Goal: Transaction & Acquisition: Purchase product/service

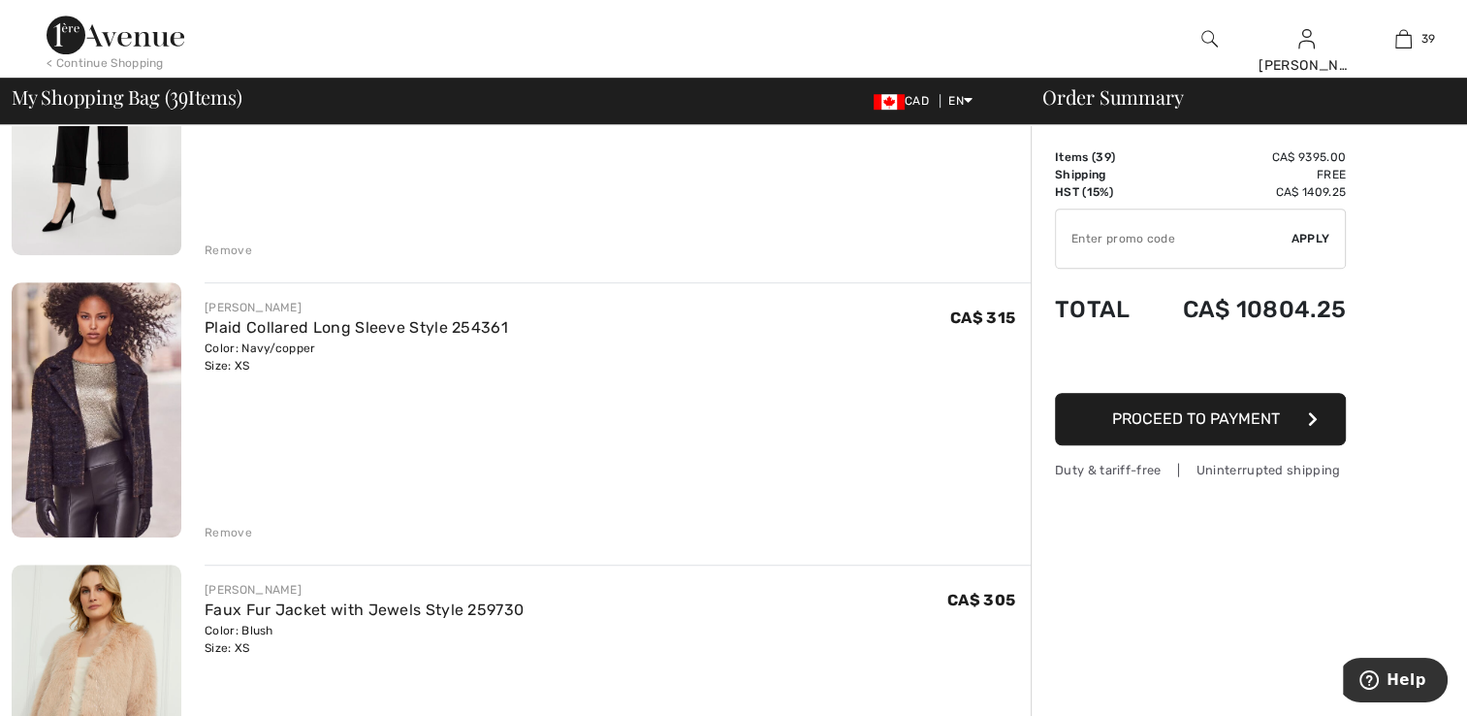
scroll to position [1261, 0]
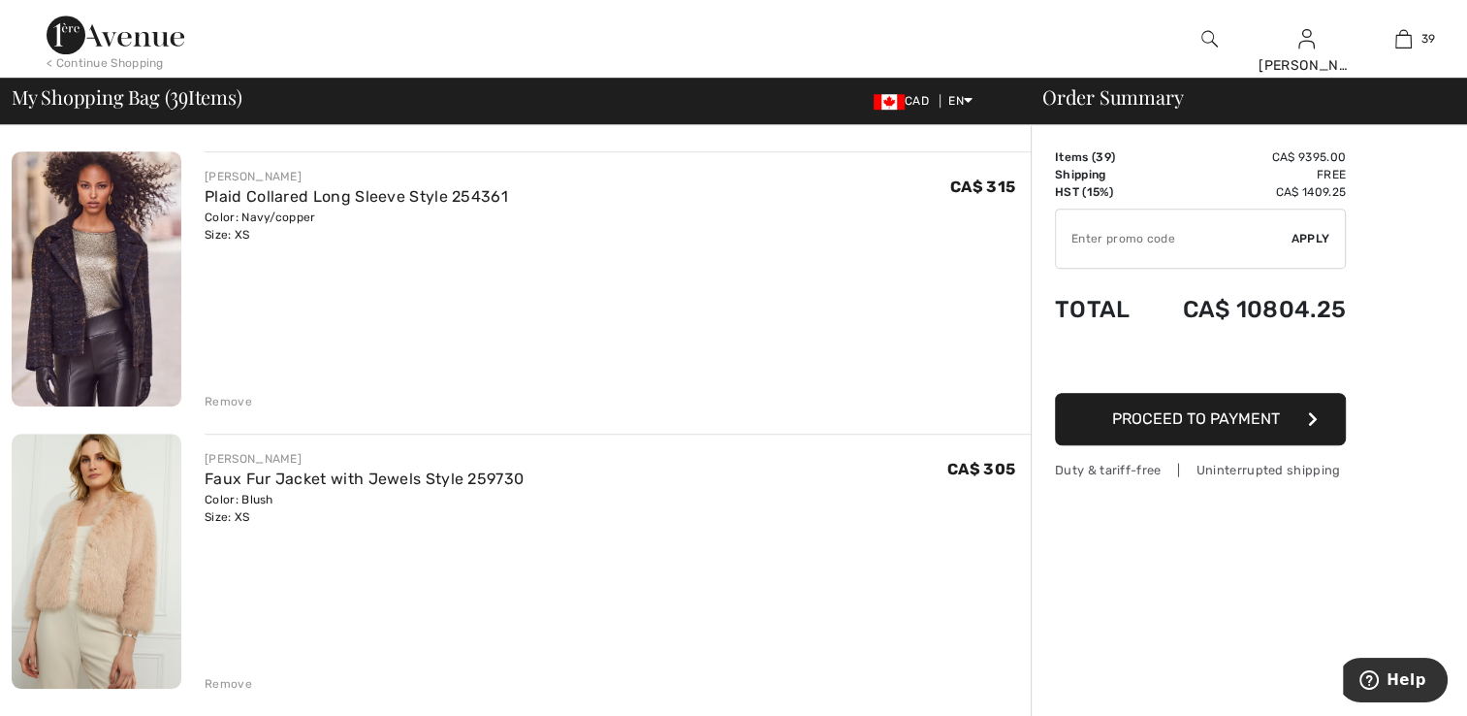
click at [52, 281] on img at bounding box center [97, 278] width 170 height 255
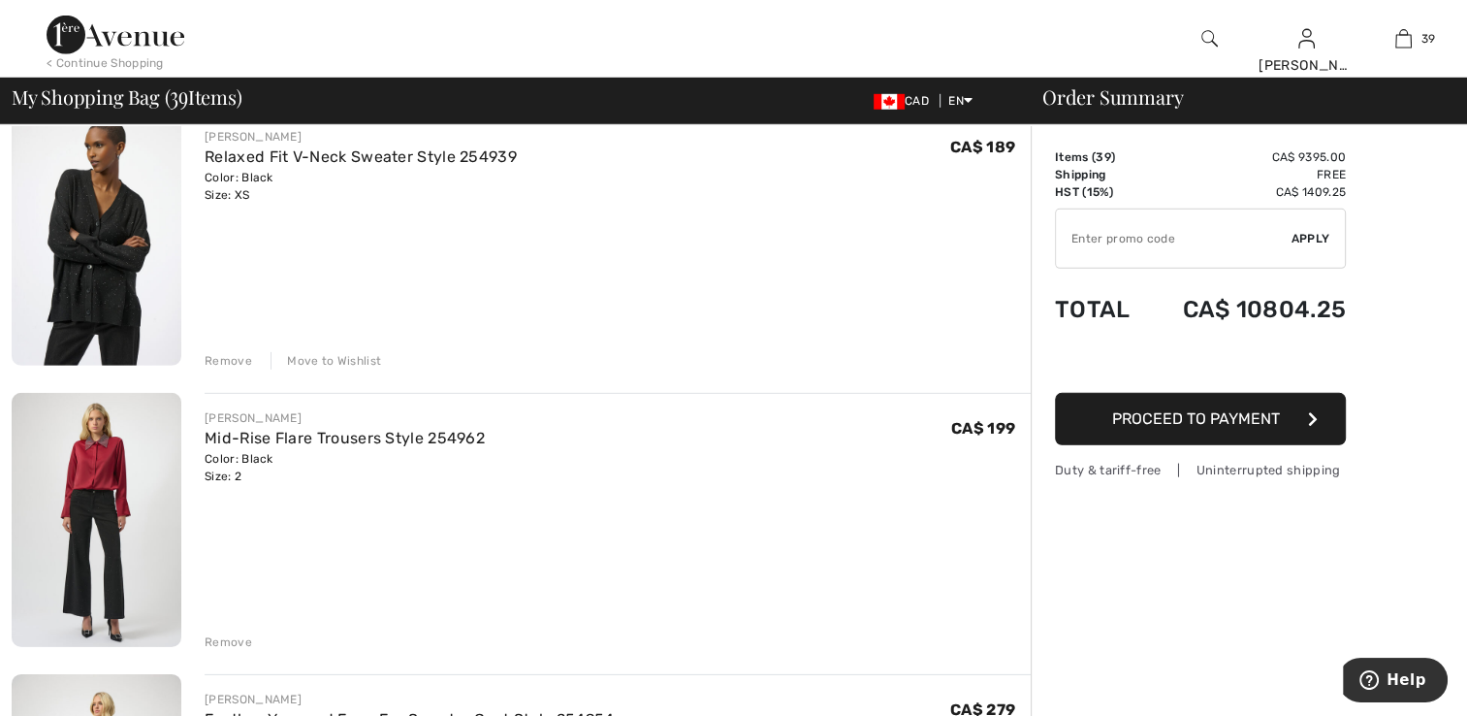
scroll to position [5818, 0]
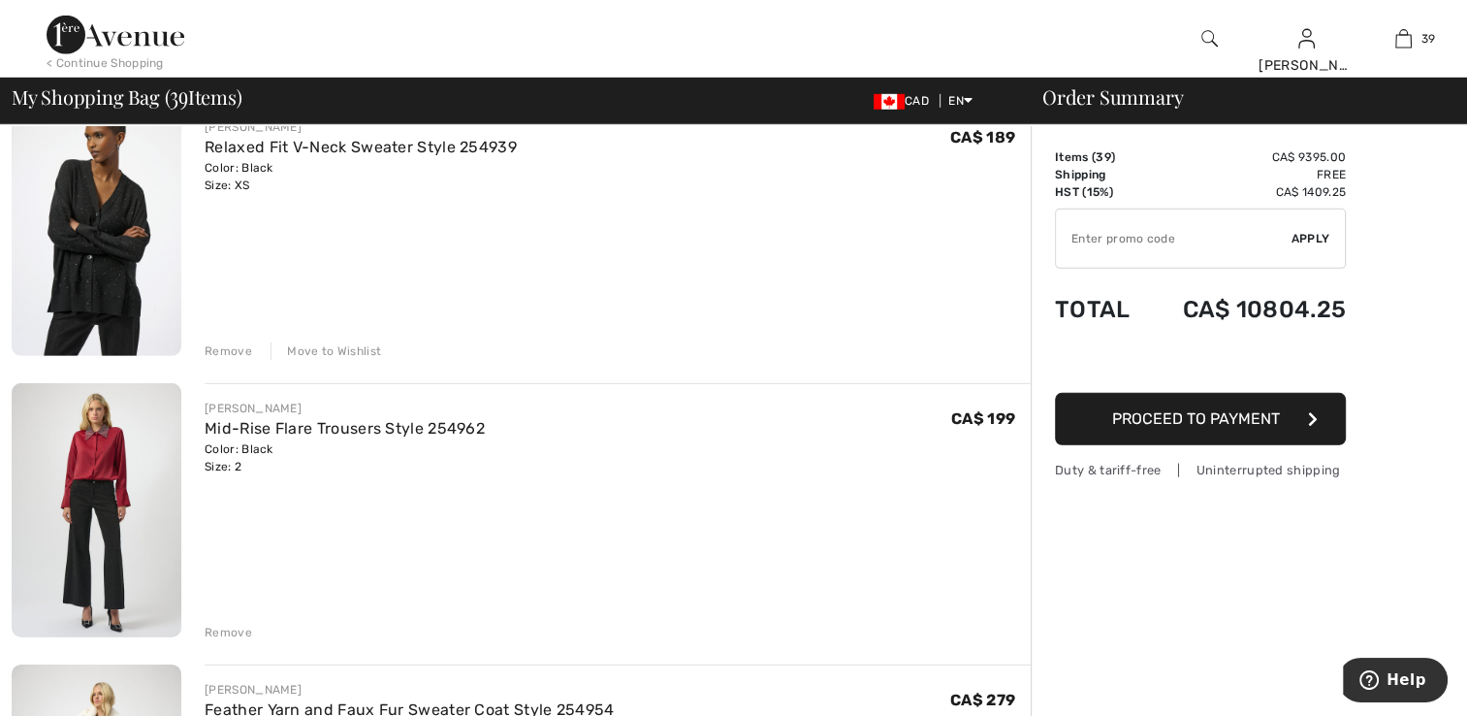
click at [97, 304] on img at bounding box center [97, 229] width 170 height 254
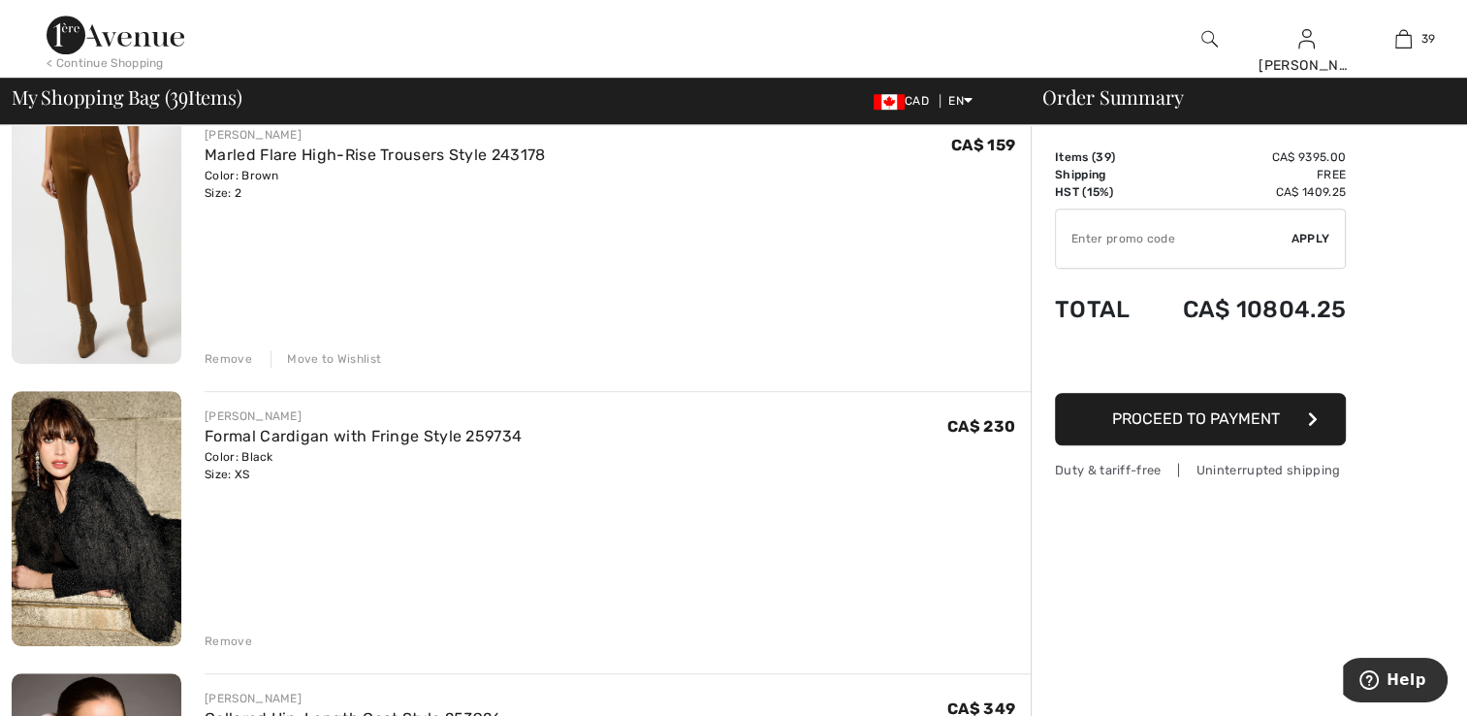
scroll to position [8631, 0]
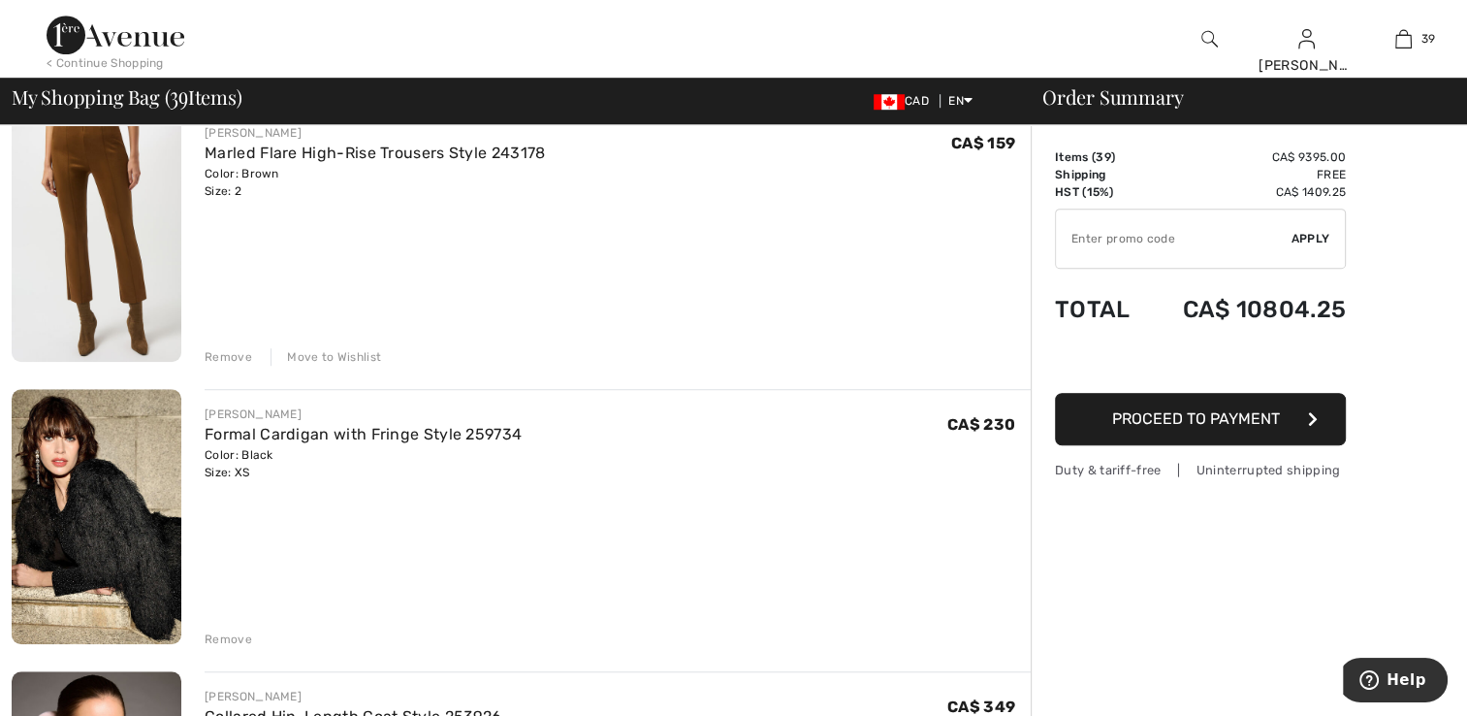
click at [314, 353] on div "Move to Wishlist" at bounding box center [326, 356] width 111 height 17
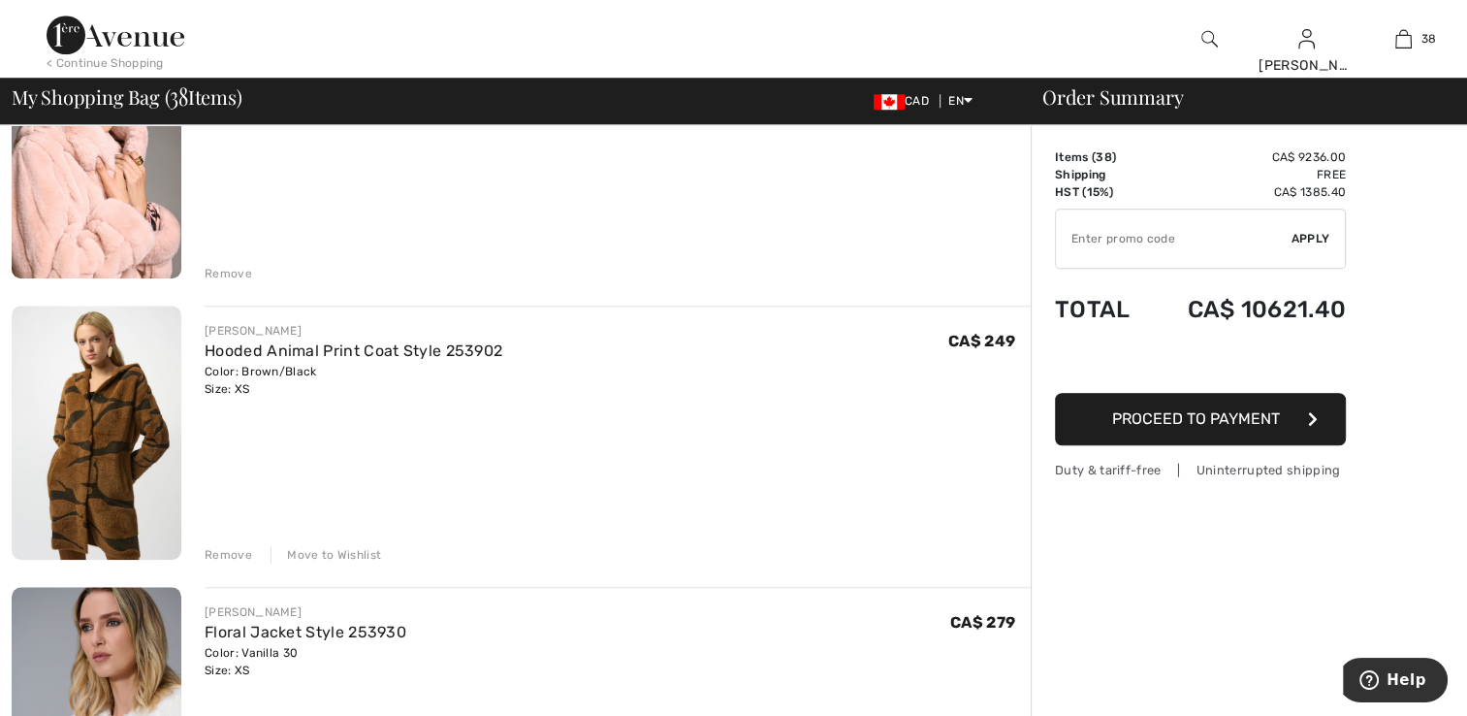
scroll to position [9019, 0]
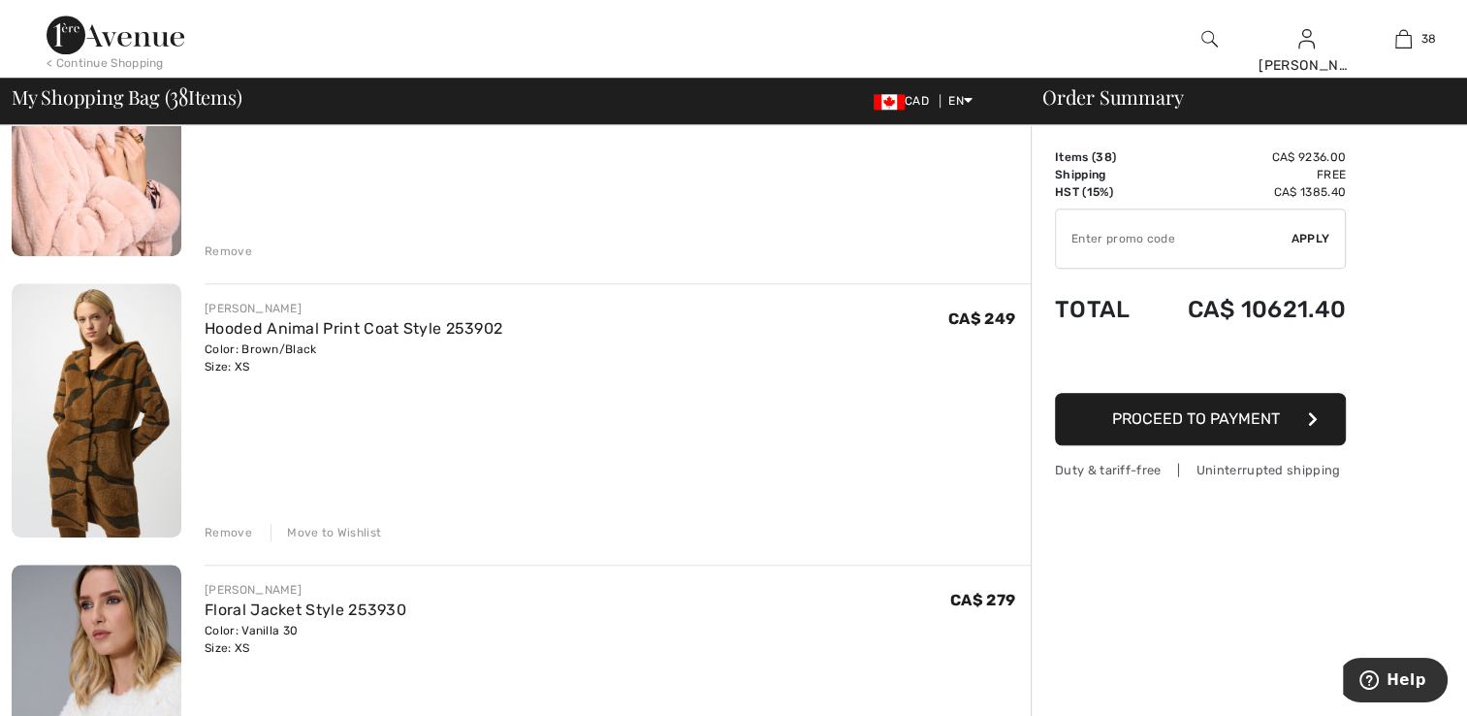
click at [342, 529] on div "Move to Wishlist" at bounding box center [326, 532] width 111 height 17
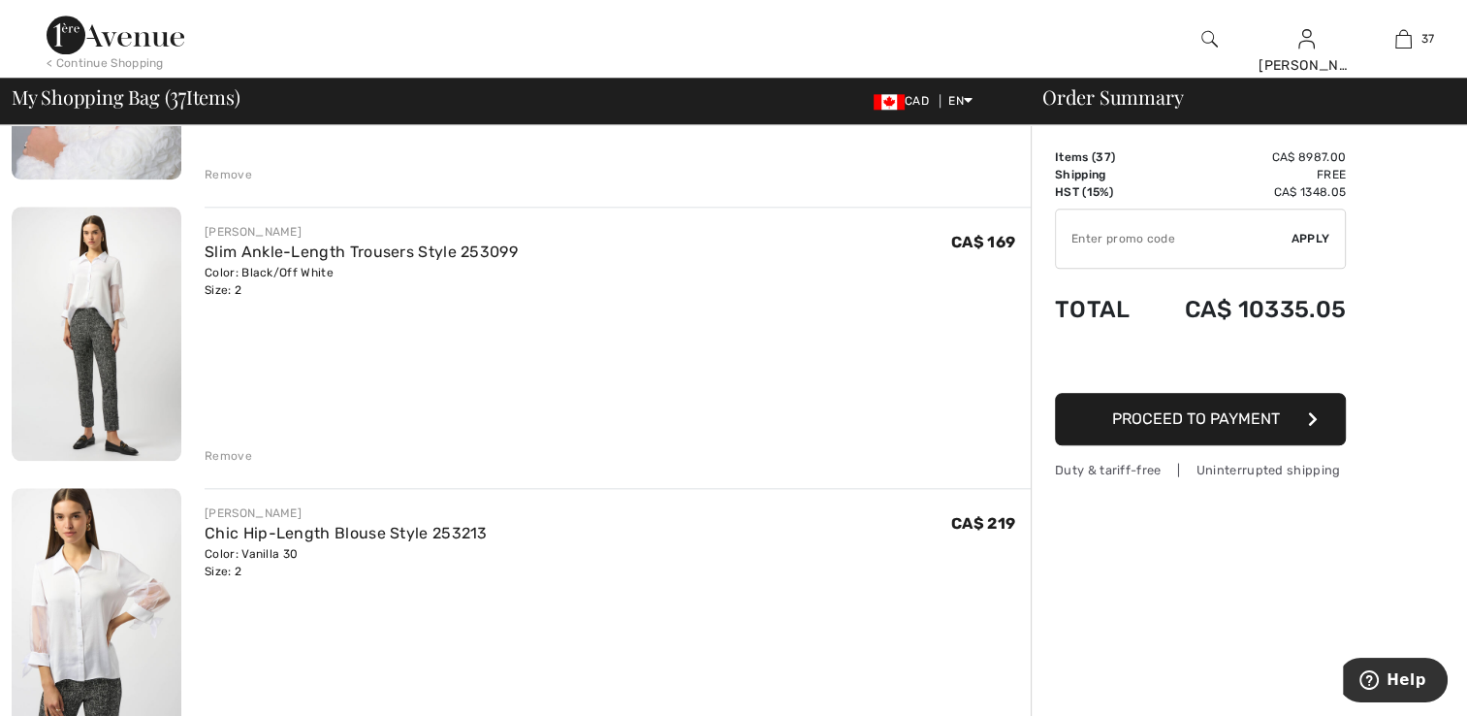
scroll to position [9503, 0]
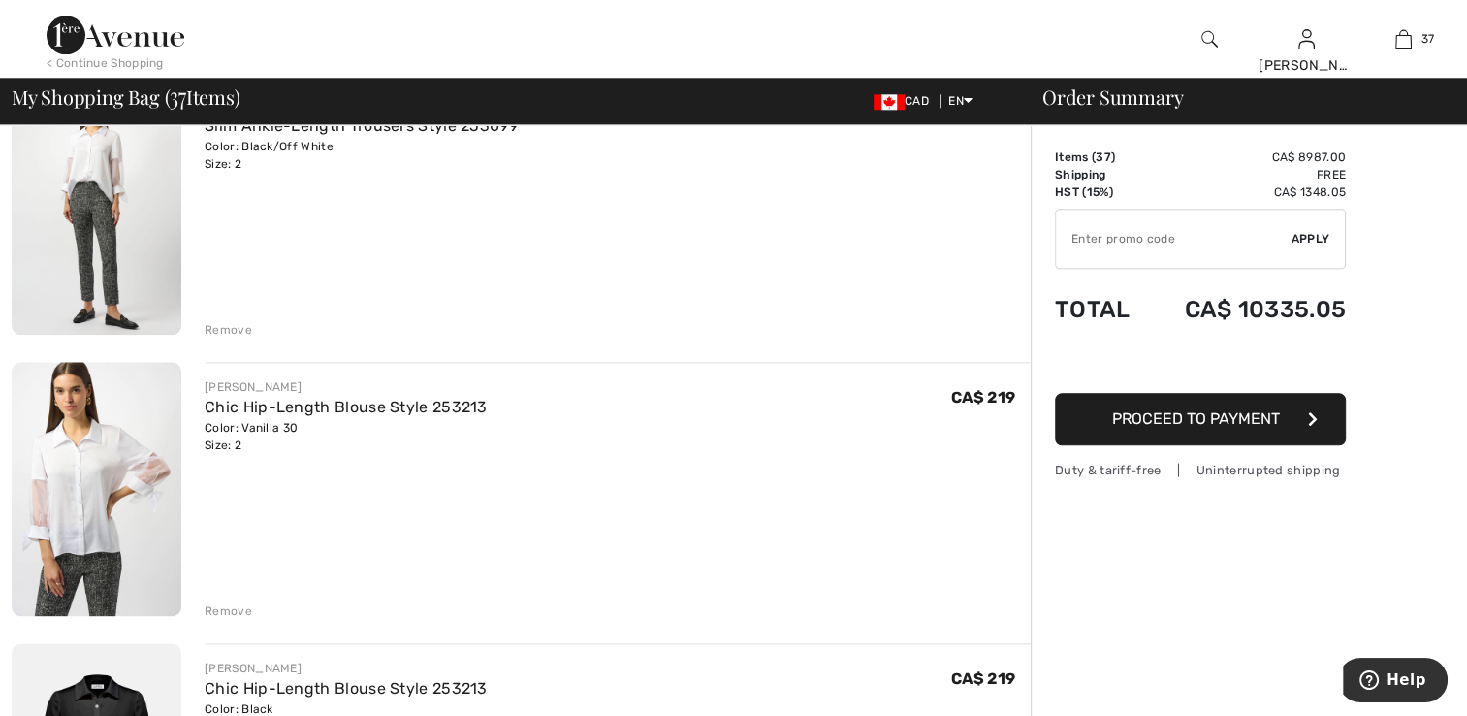
drag, startPoint x: 232, startPoint y: 330, endPoint x: 236, endPoint y: 339, distance: 10.4
click at [233, 329] on div "Remove" at bounding box center [229, 329] width 48 height 17
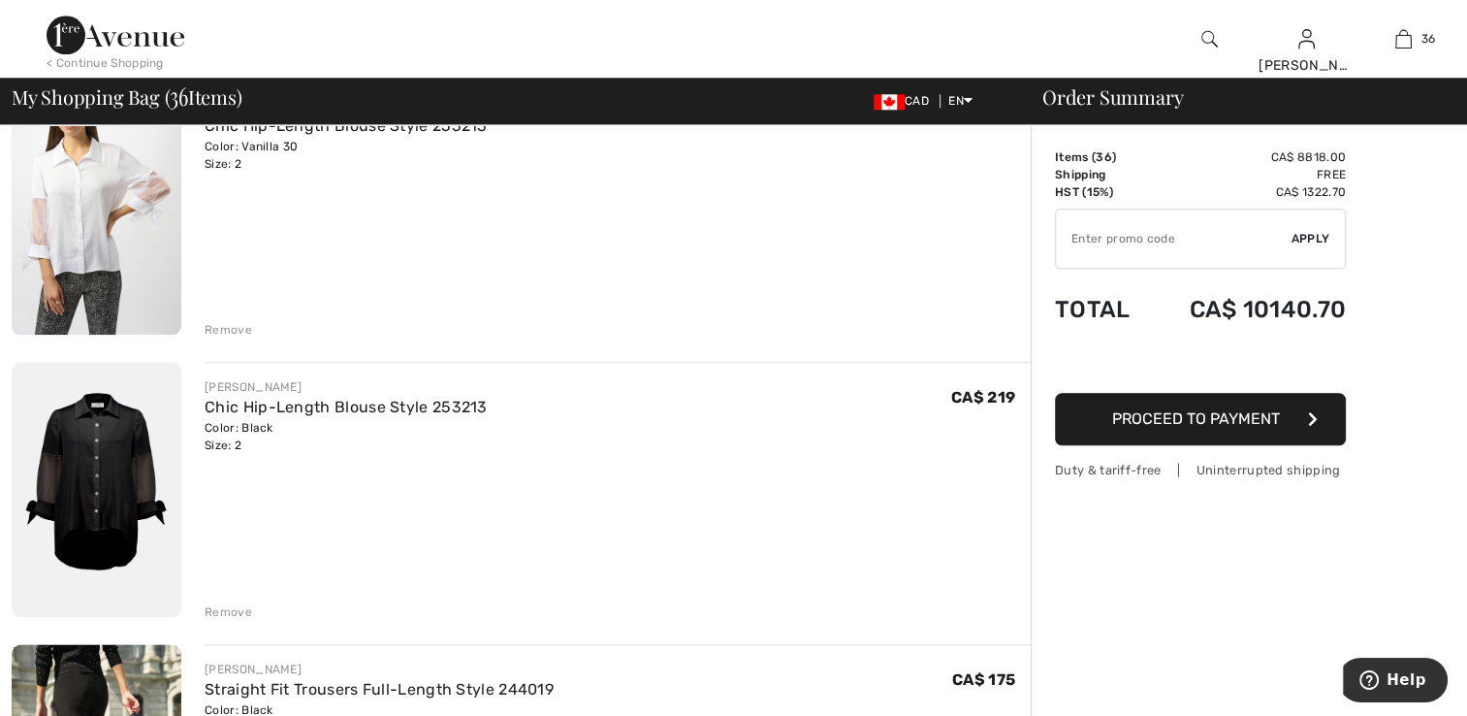
scroll to position [9480, 0]
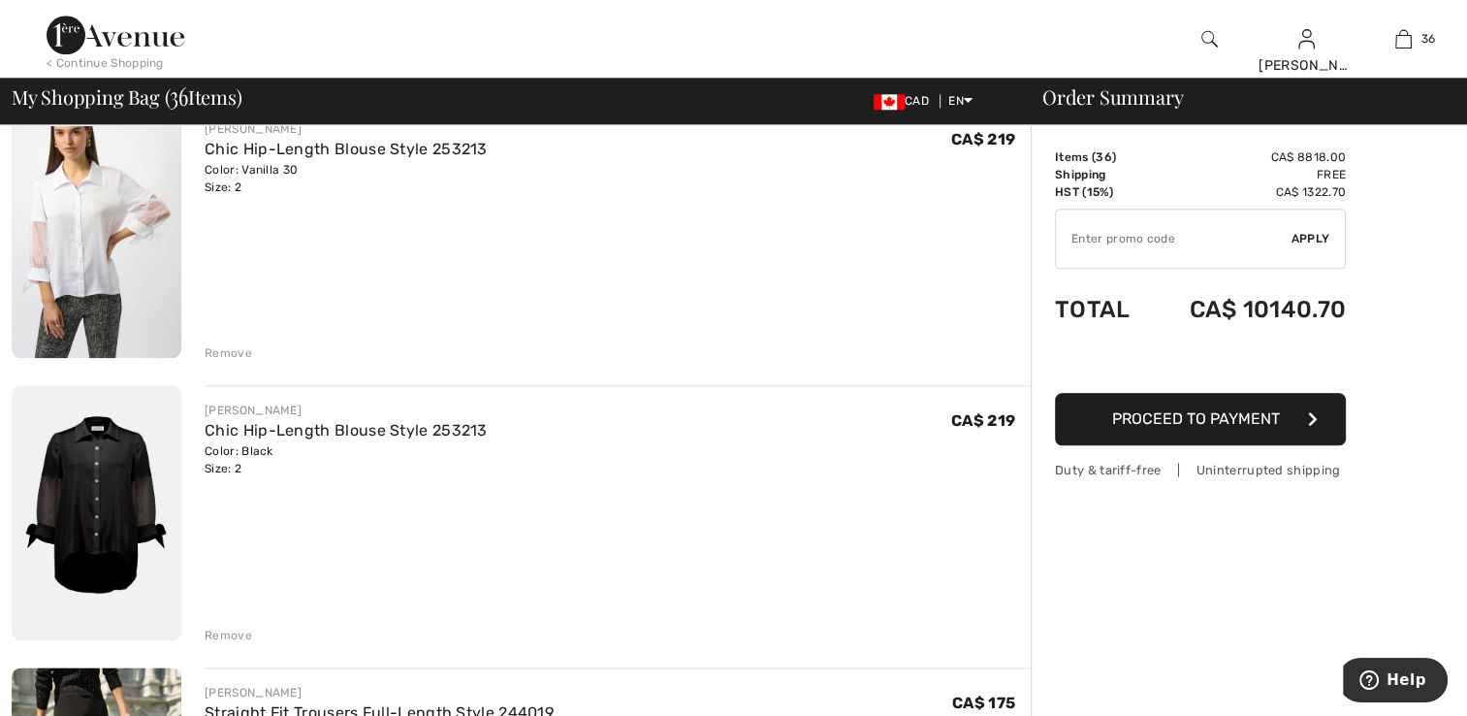
click at [136, 299] on img at bounding box center [97, 231] width 170 height 254
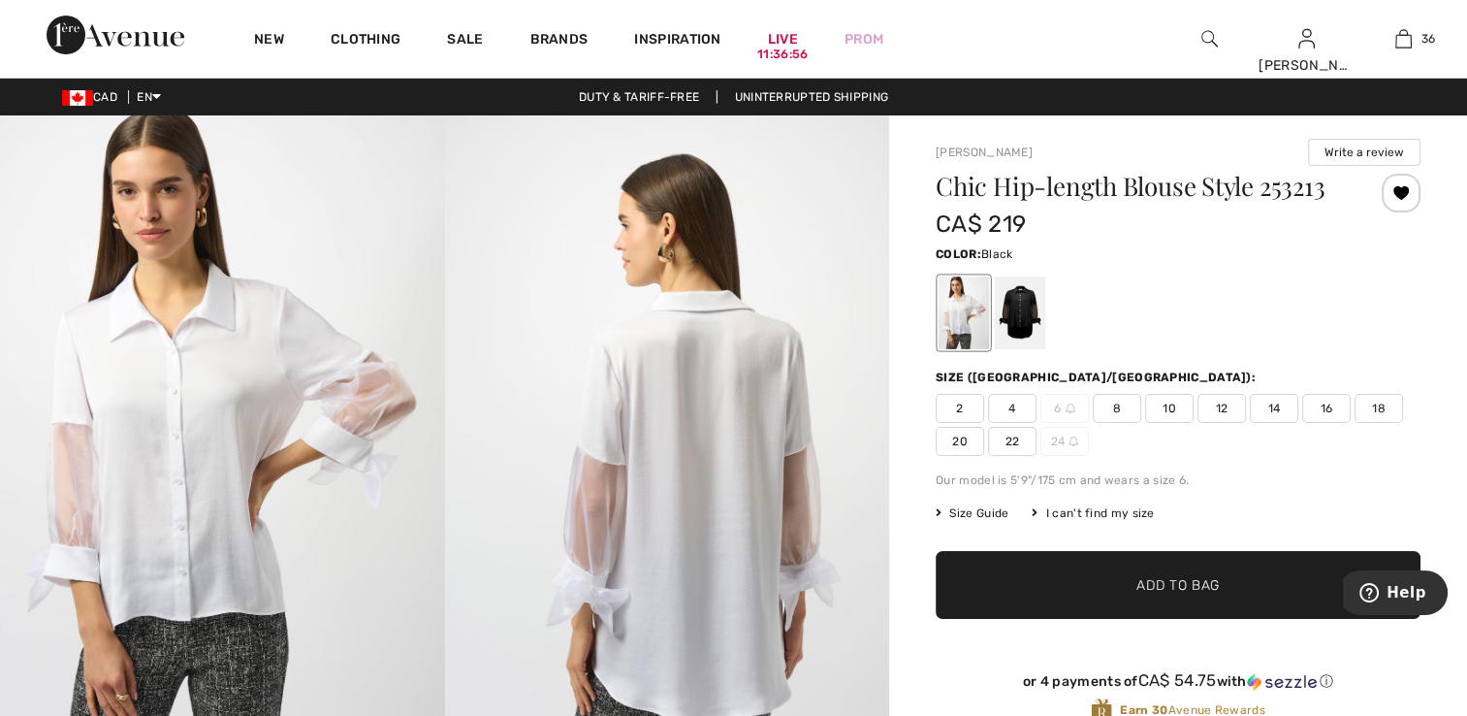
click at [1023, 308] on div at bounding box center [1020, 312] width 50 height 73
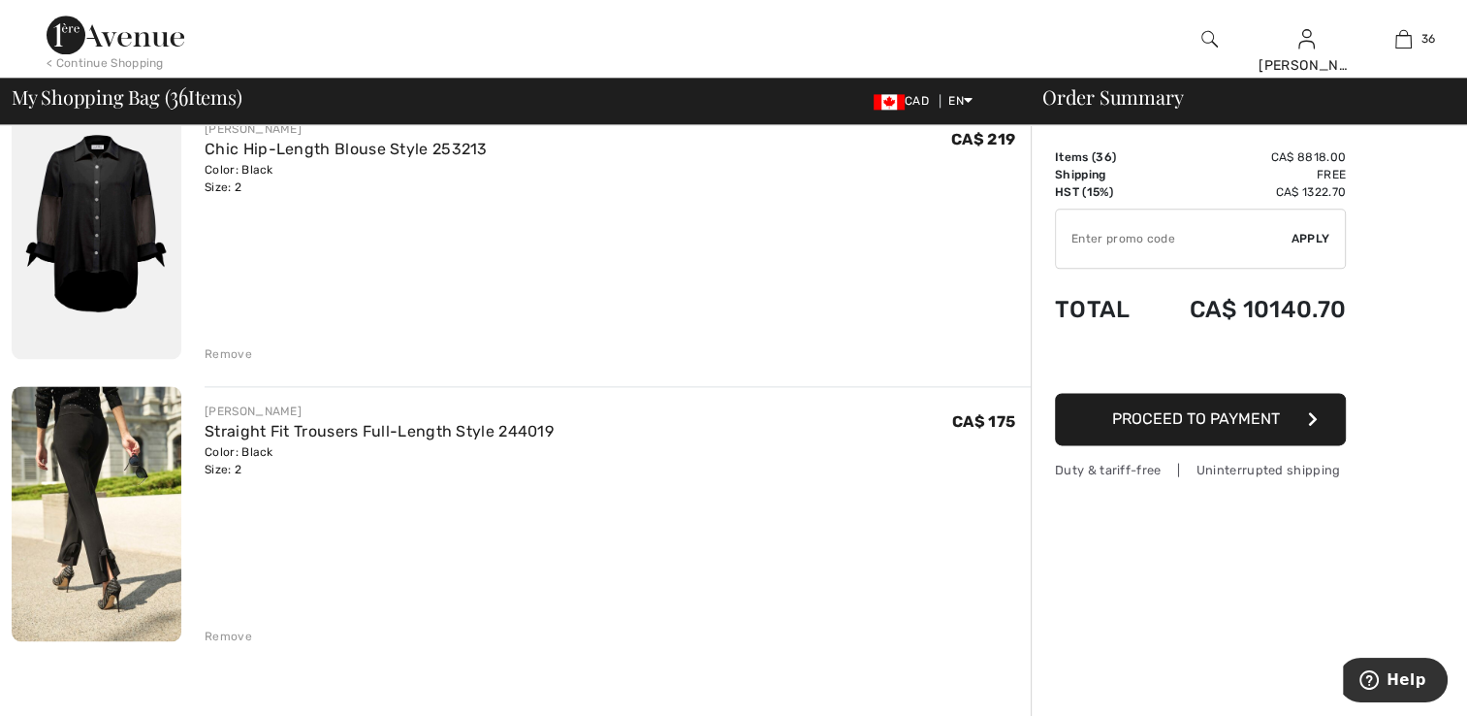
click at [248, 351] on div "Remove" at bounding box center [229, 353] width 48 height 17
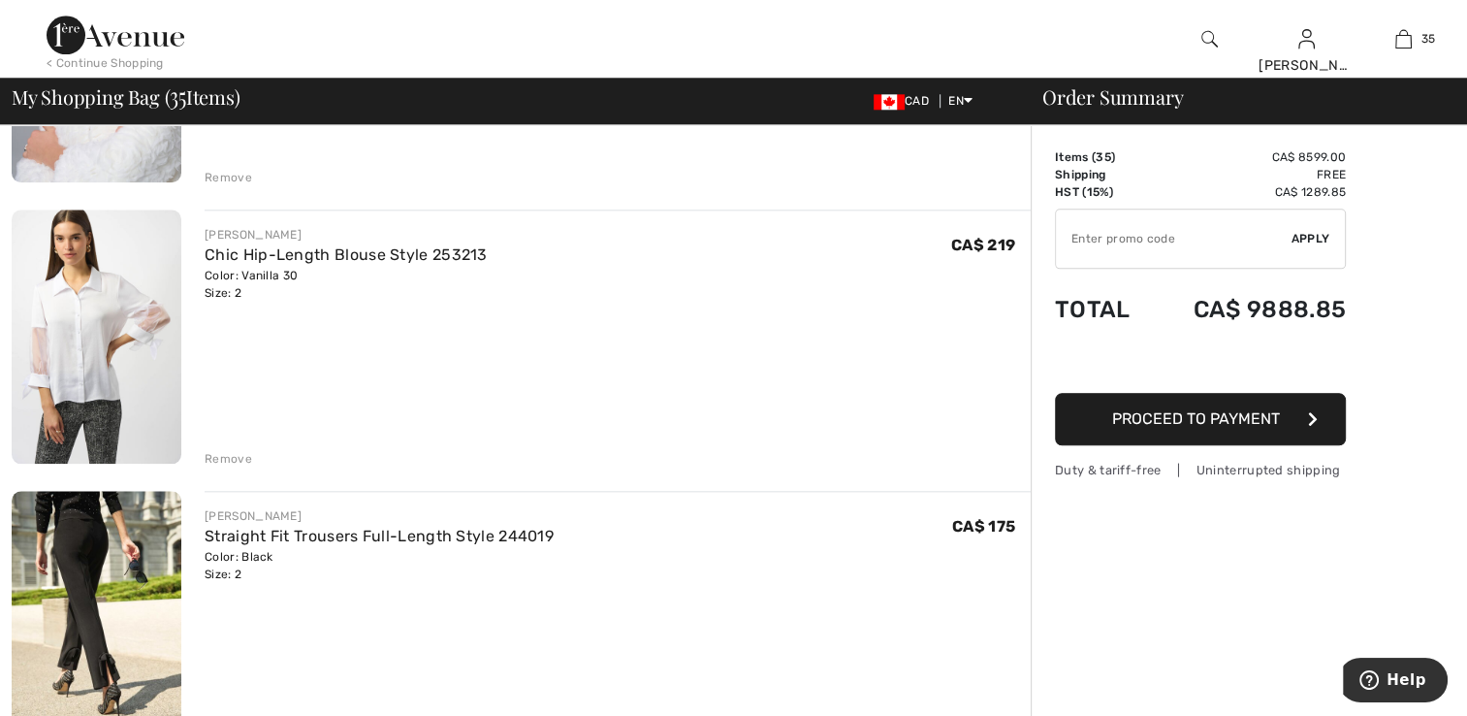
scroll to position [9373, 0]
click at [219, 451] on div "Remove" at bounding box center [229, 459] width 48 height 17
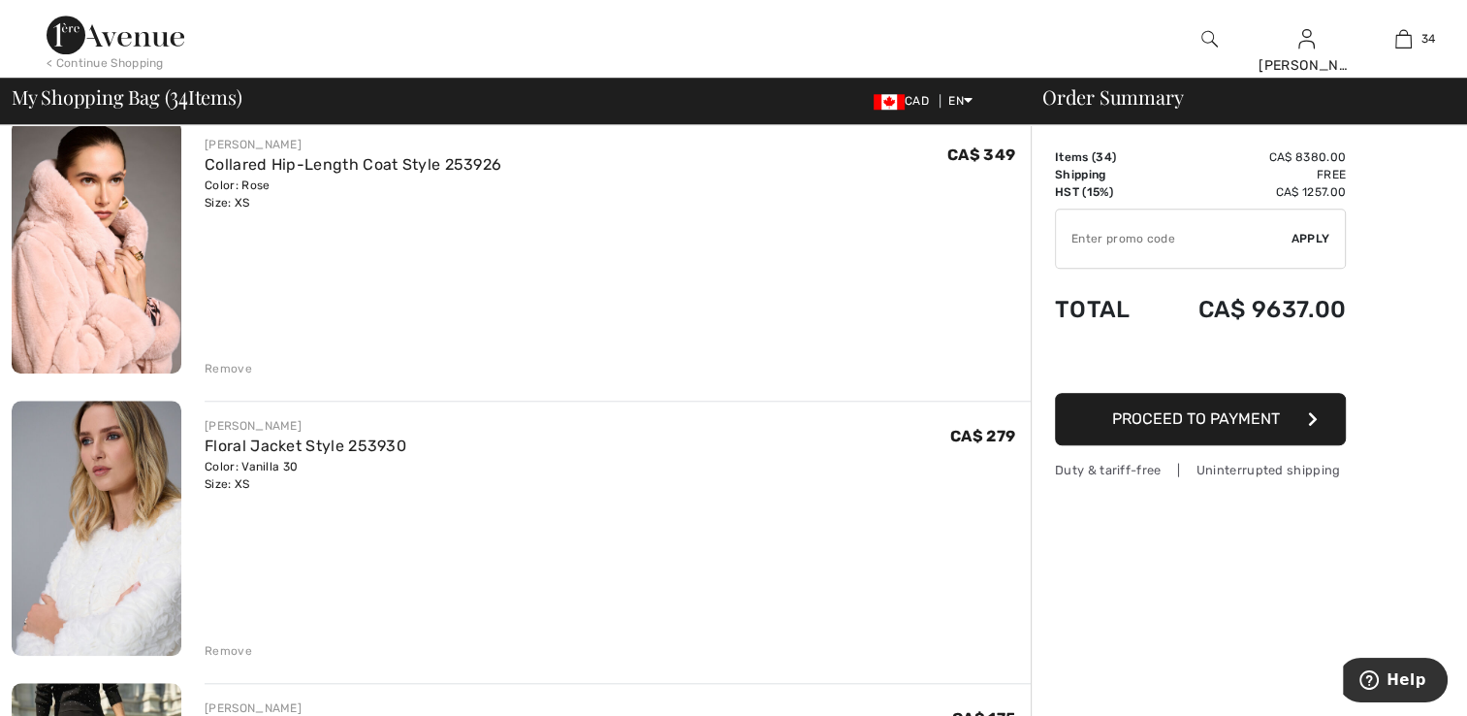
scroll to position [8889, 0]
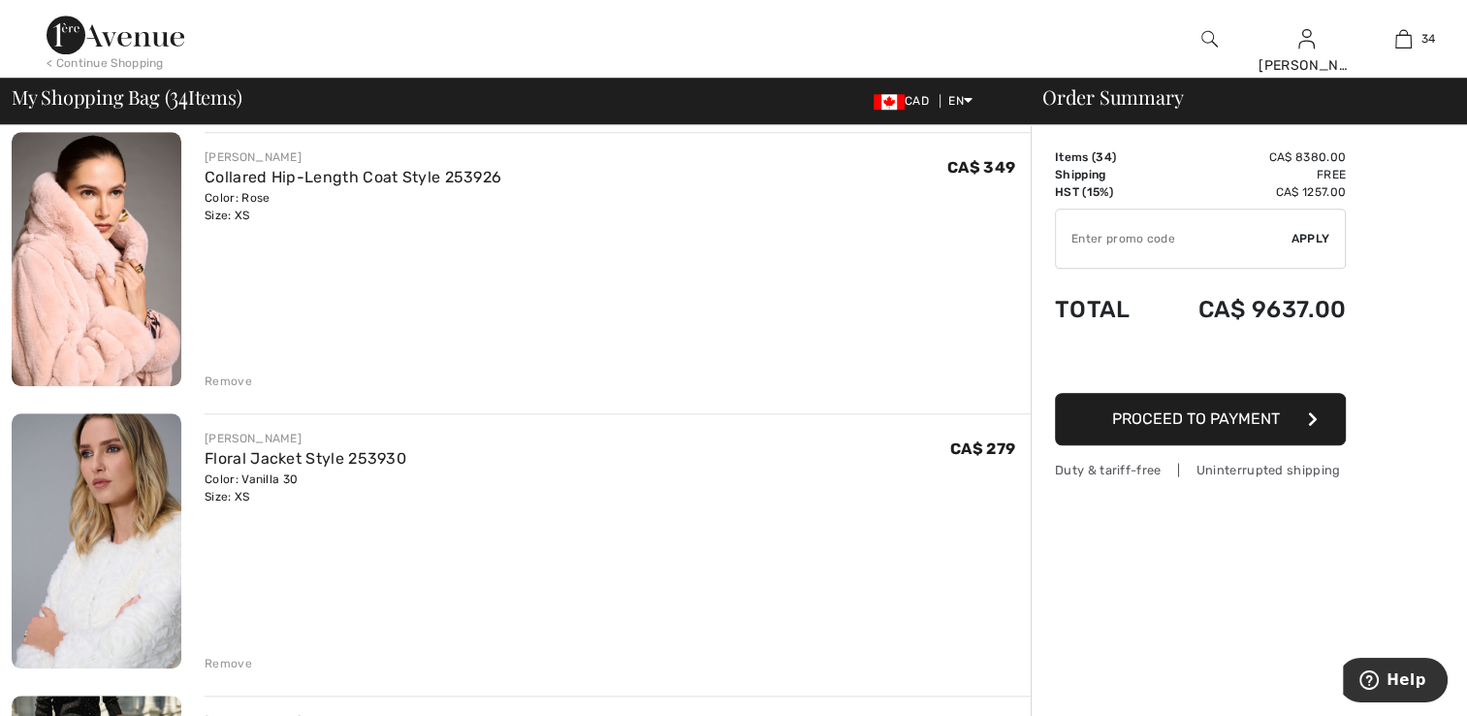
click at [226, 373] on div "Remove" at bounding box center [229, 380] width 48 height 17
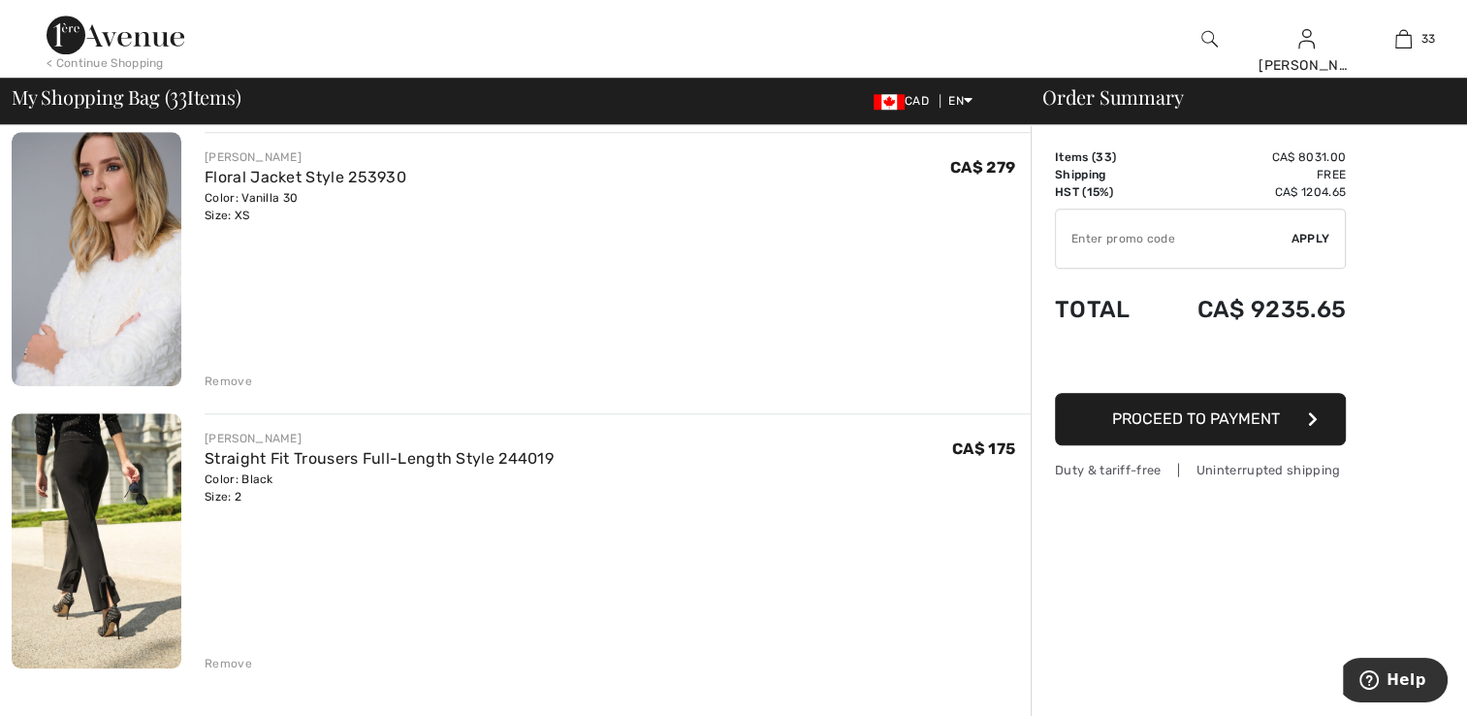
click at [226, 382] on div "Remove" at bounding box center [229, 380] width 48 height 17
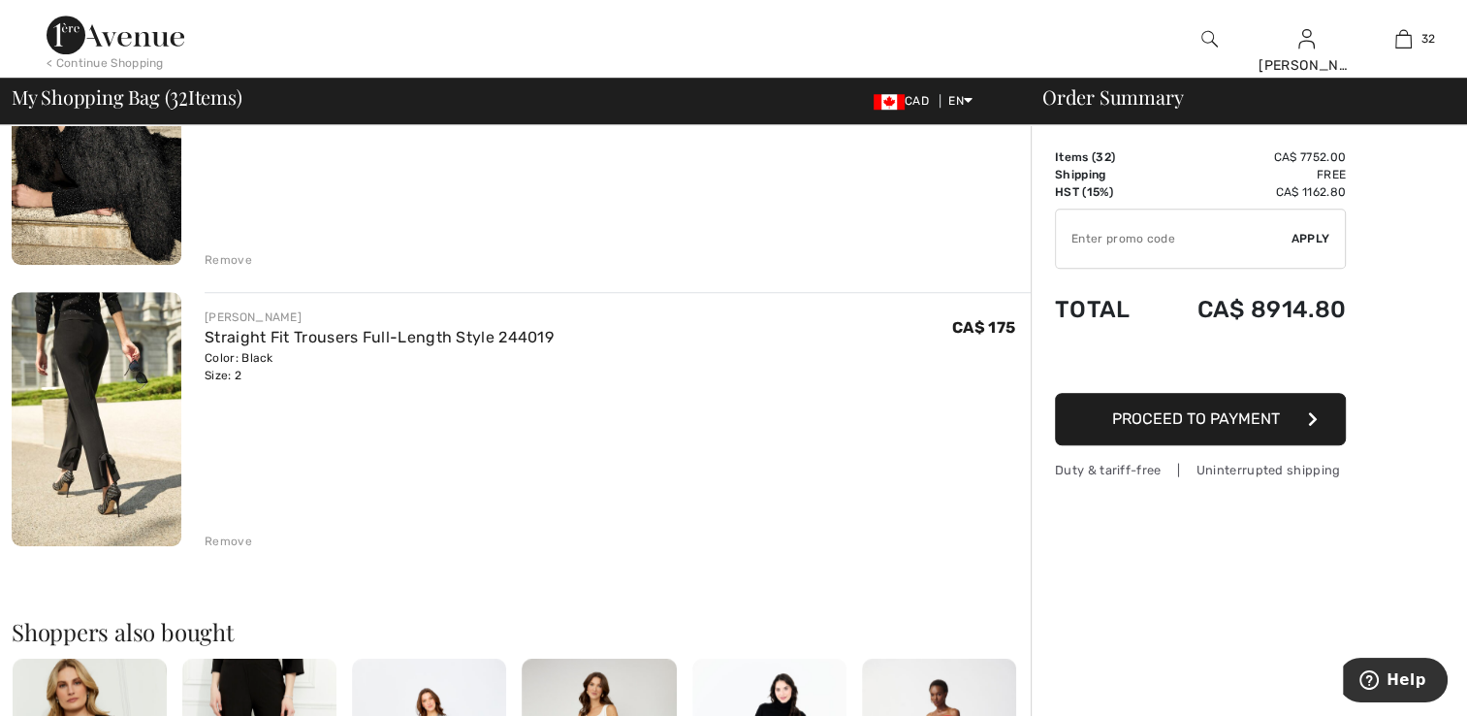
scroll to position [8695, 0]
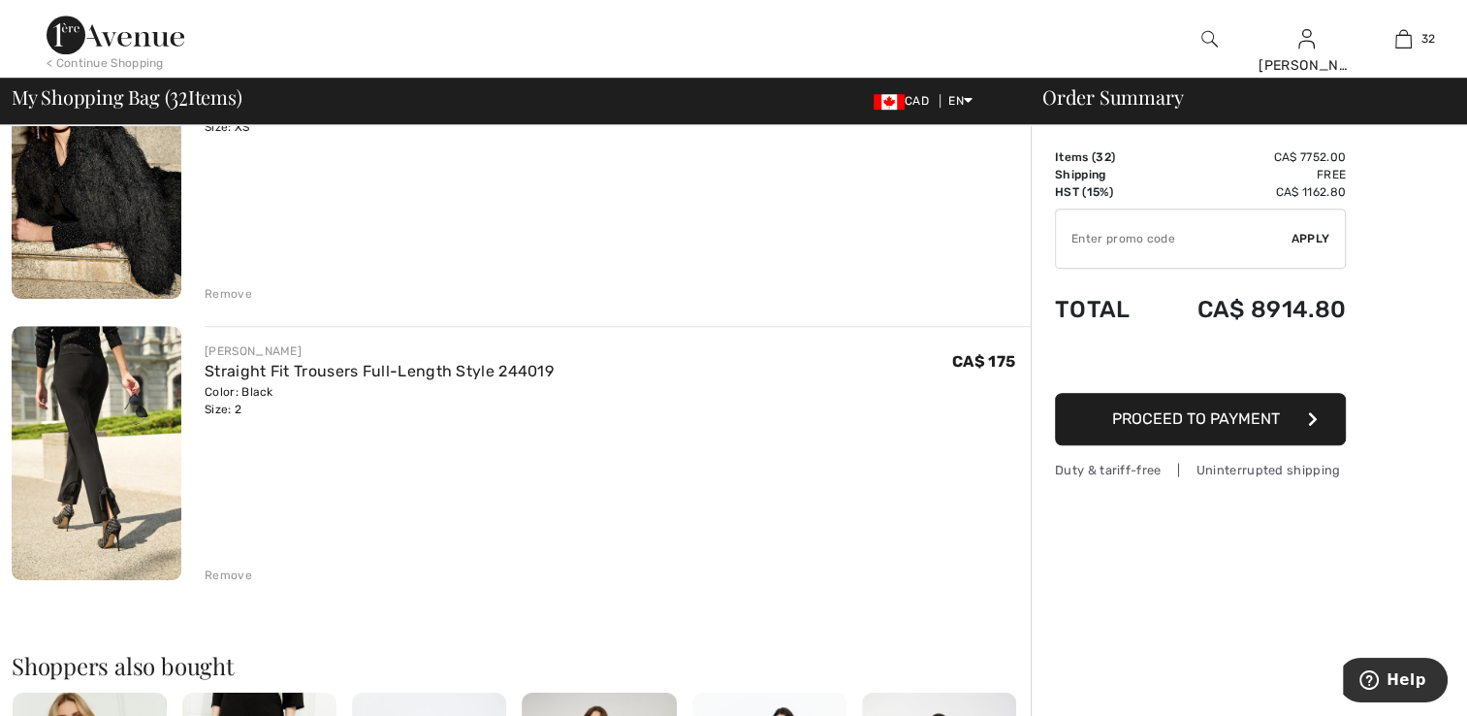
click at [116, 440] on img at bounding box center [97, 453] width 170 height 255
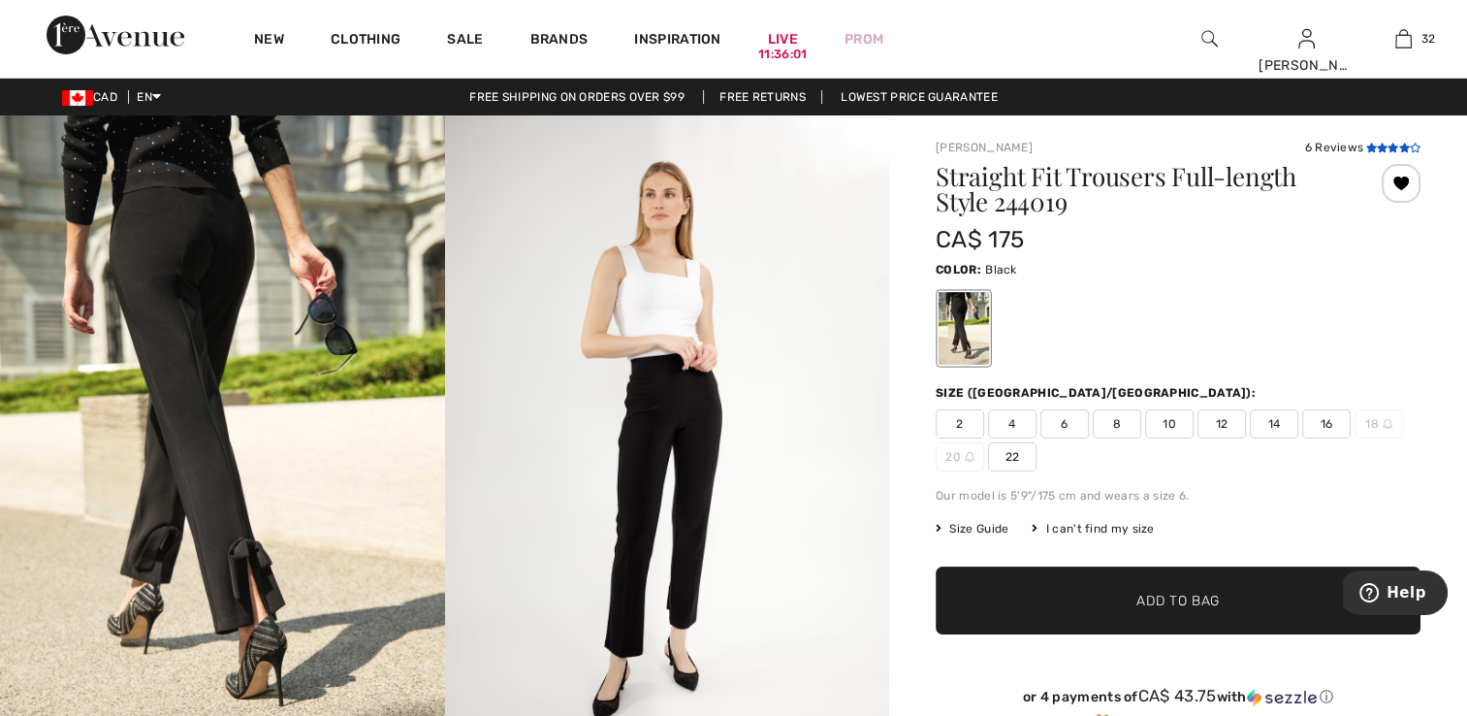
click at [1406, 147] on icon at bounding box center [1403, 148] width 11 height 10
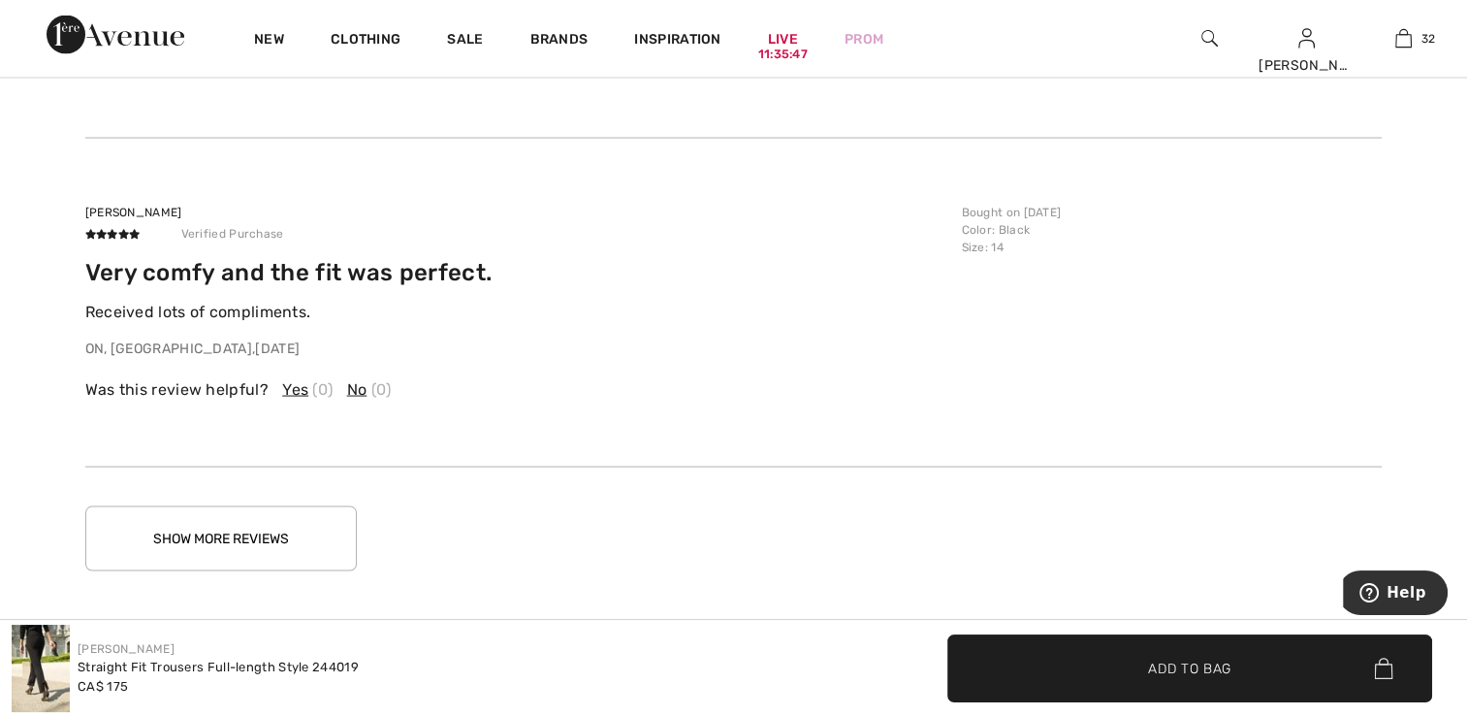
scroll to position [3799, 0]
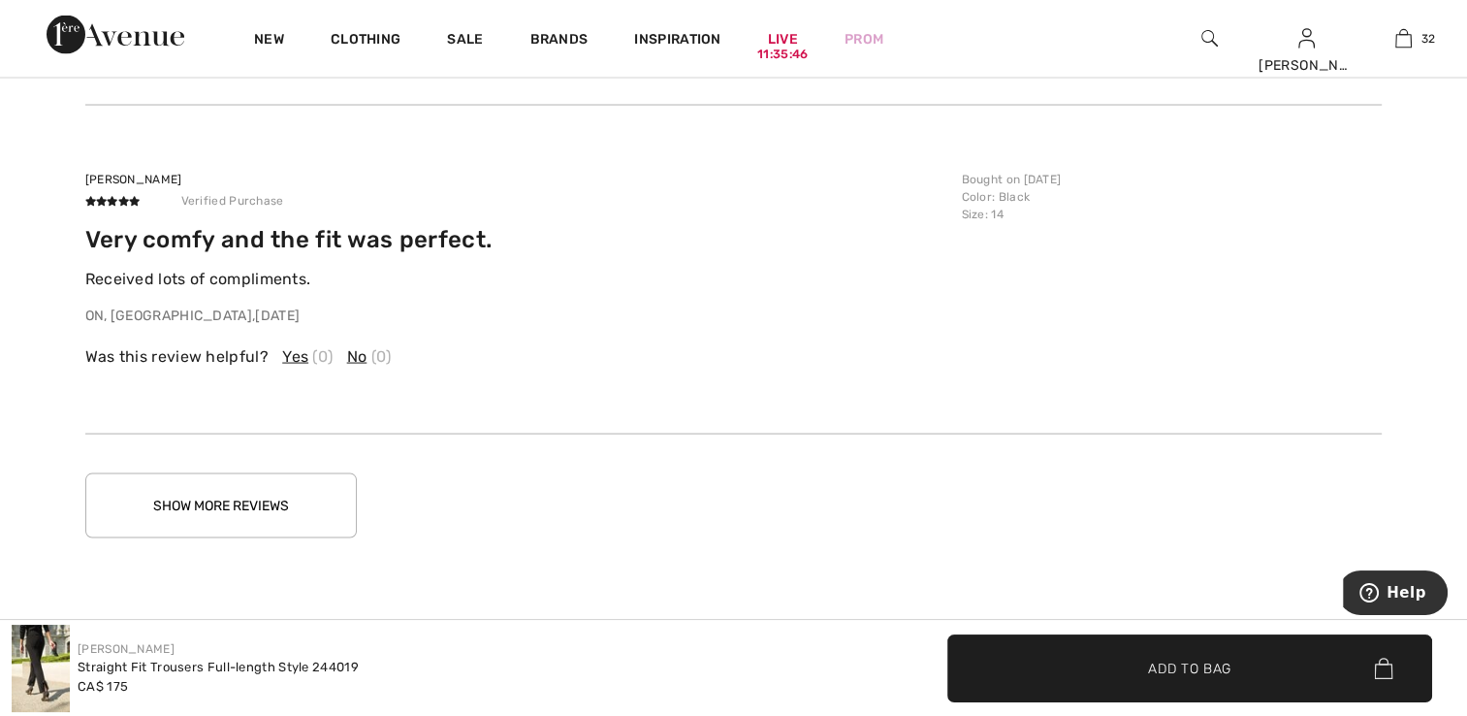
click at [260, 513] on button "Show More Reviews" at bounding box center [221, 505] width 272 height 65
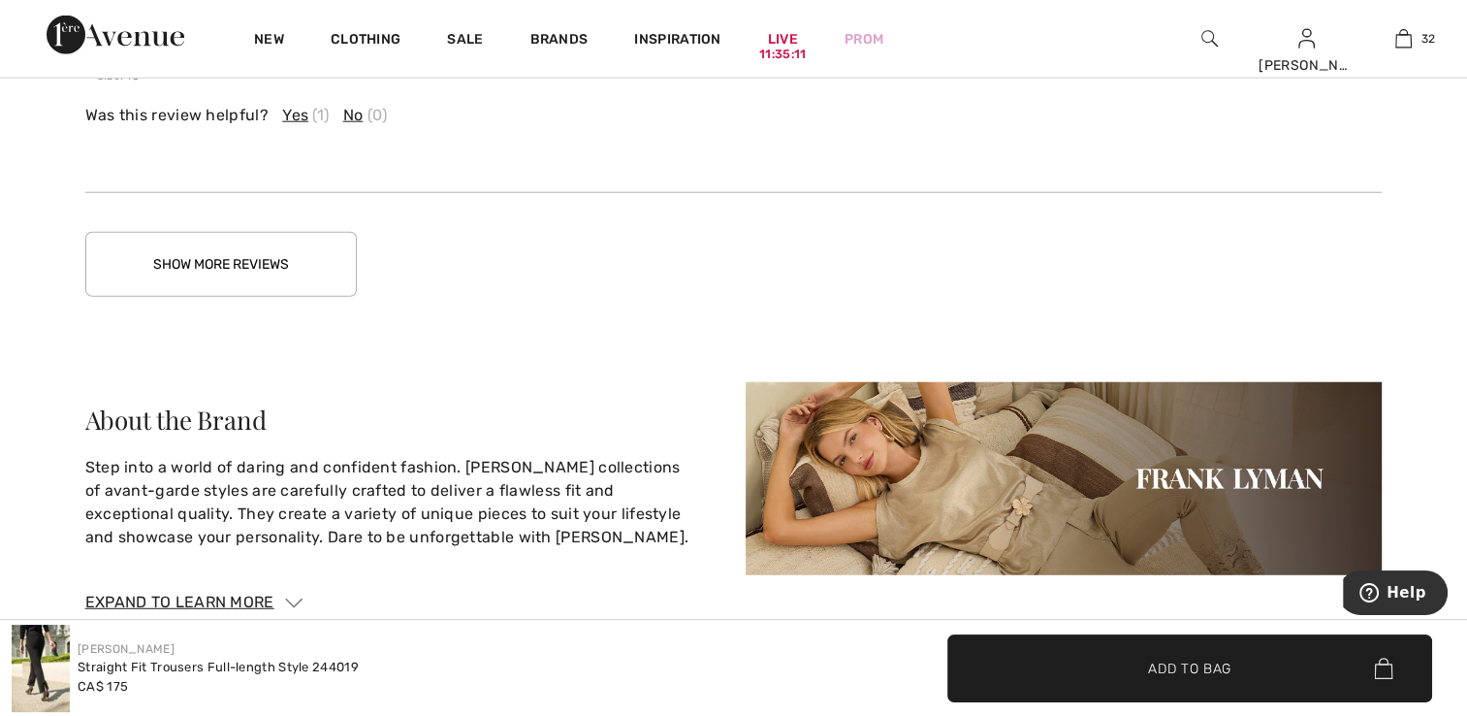
scroll to position [5060, 0]
click at [224, 260] on button "Show More Reviews" at bounding box center [221, 263] width 272 height 65
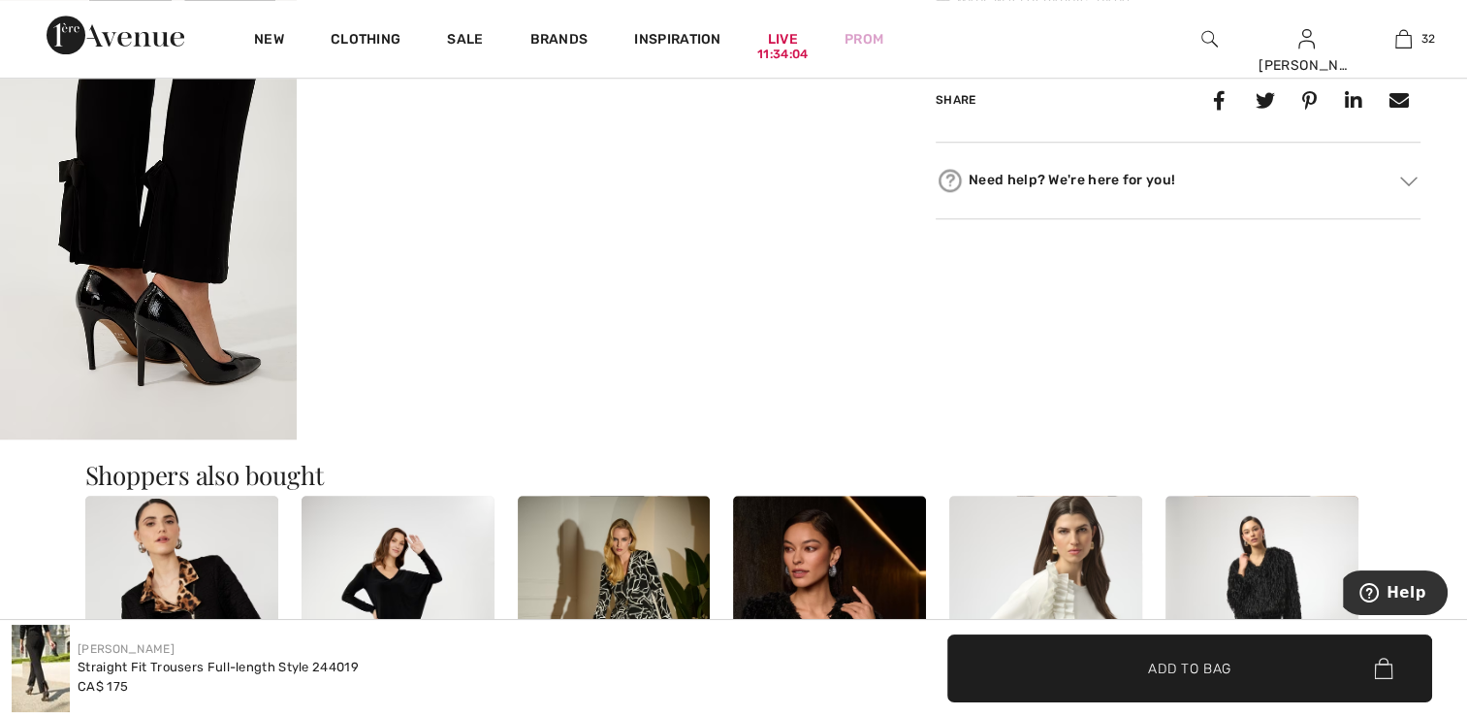
scroll to position [1666, 0]
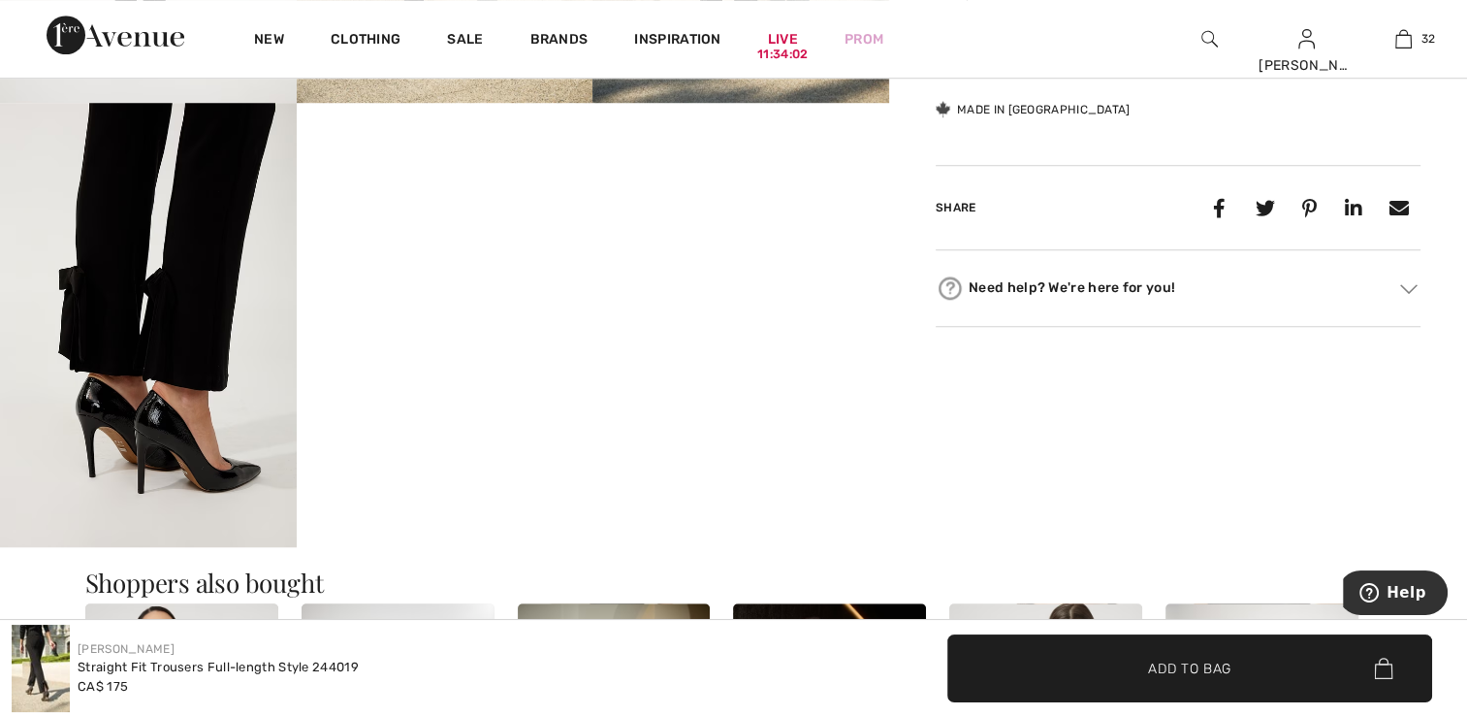
click at [225, 381] on img at bounding box center [148, 325] width 297 height 444
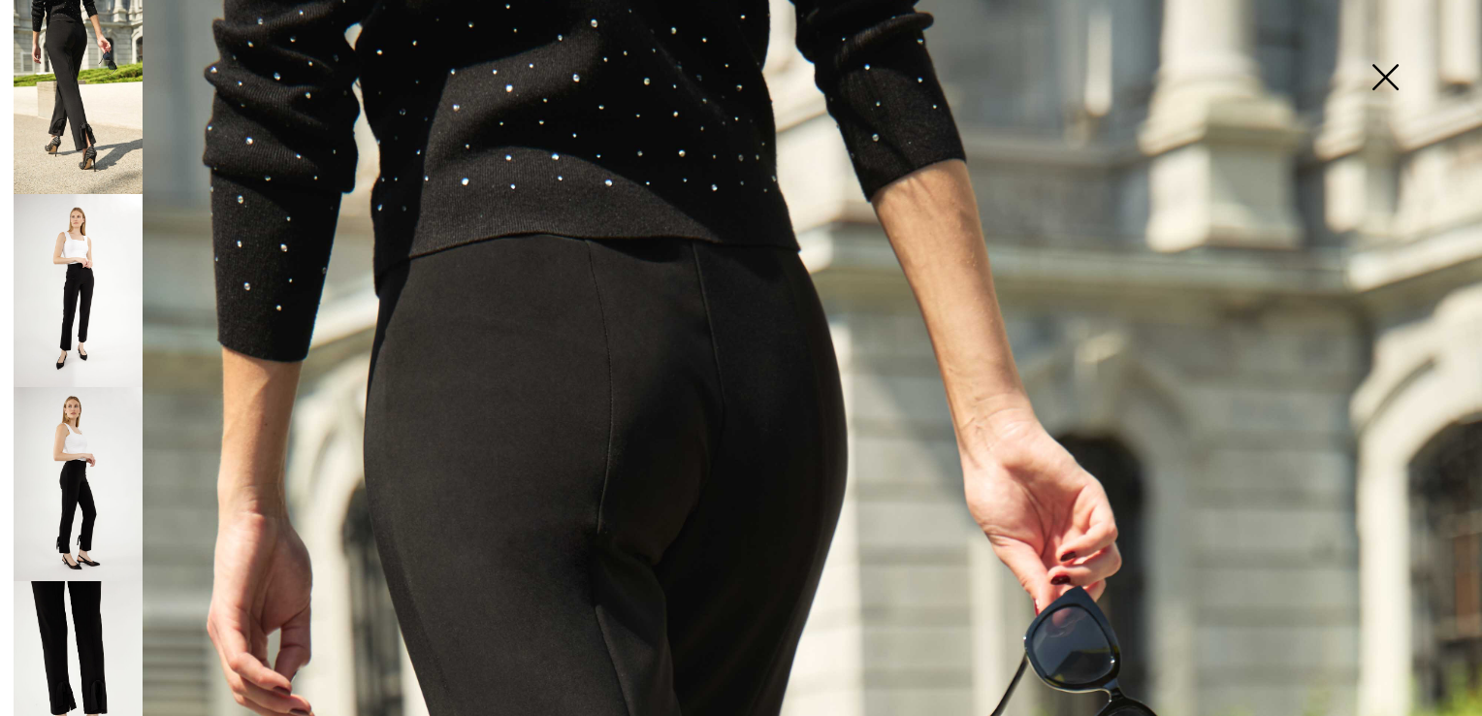
scroll to position [0, 0]
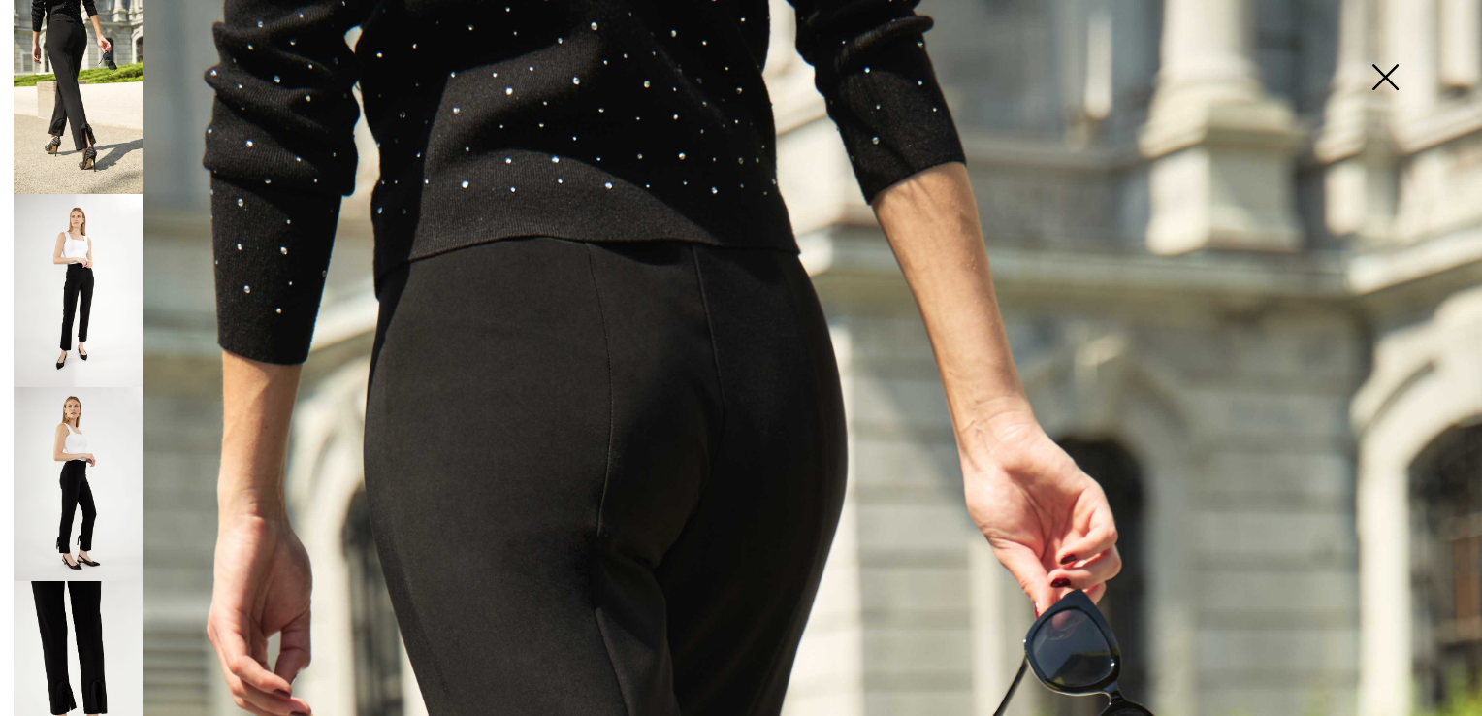
click at [72, 37] on img at bounding box center [78, 97] width 129 height 194
drag, startPoint x: 1384, startPoint y: 71, endPoint x: 1359, endPoint y: 101, distance: 39.2
click at [1384, 72] on img at bounding box center [1384, 79] width 97 height 100
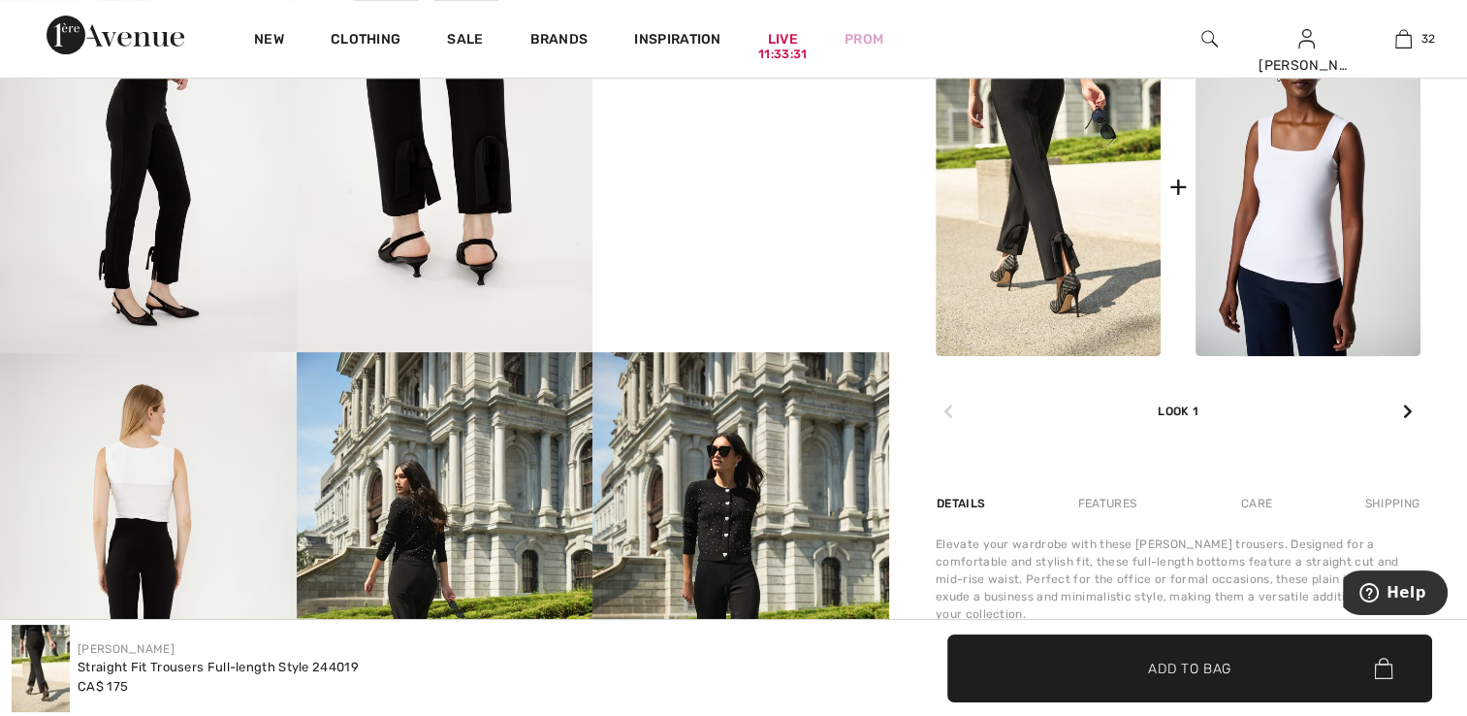
scroll to position [987, 0]
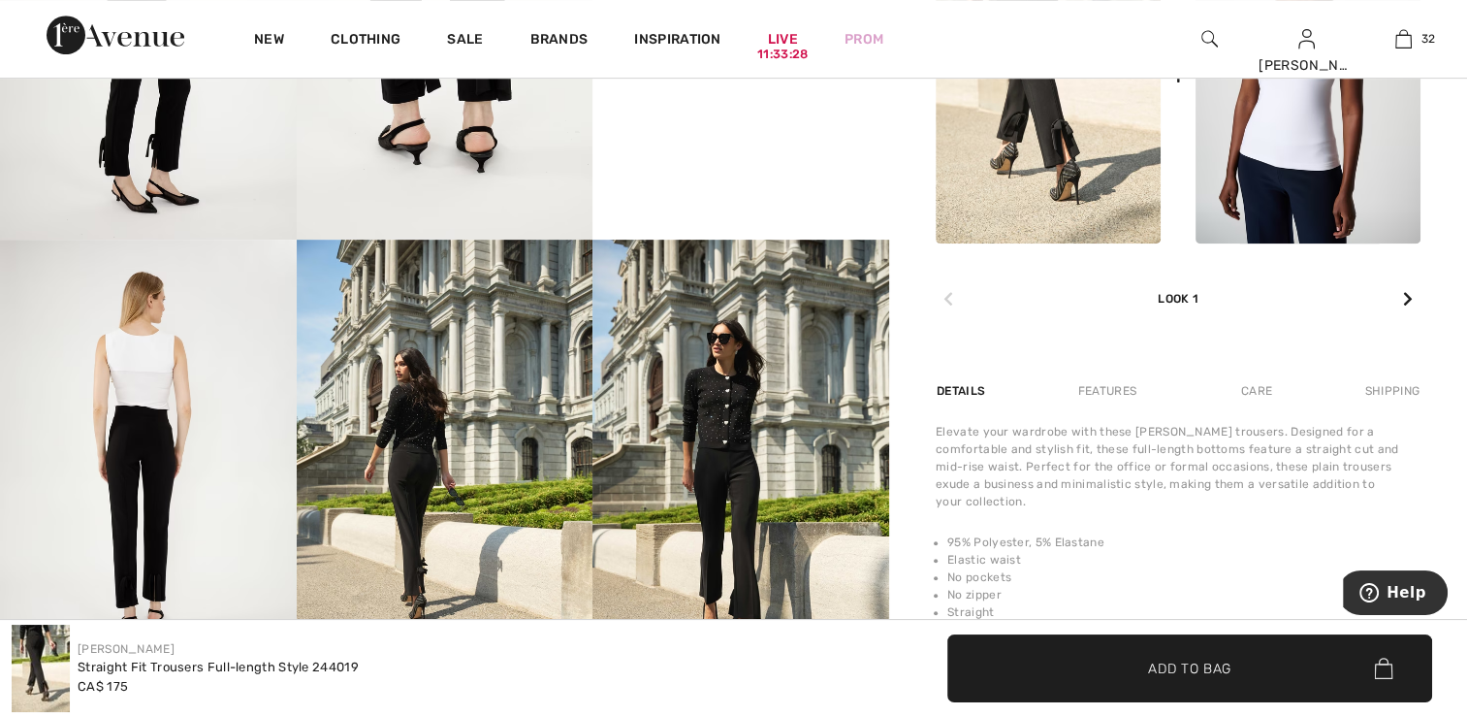
click at [702, 413] on img at bounding box center [741, 462] width 297 height 444
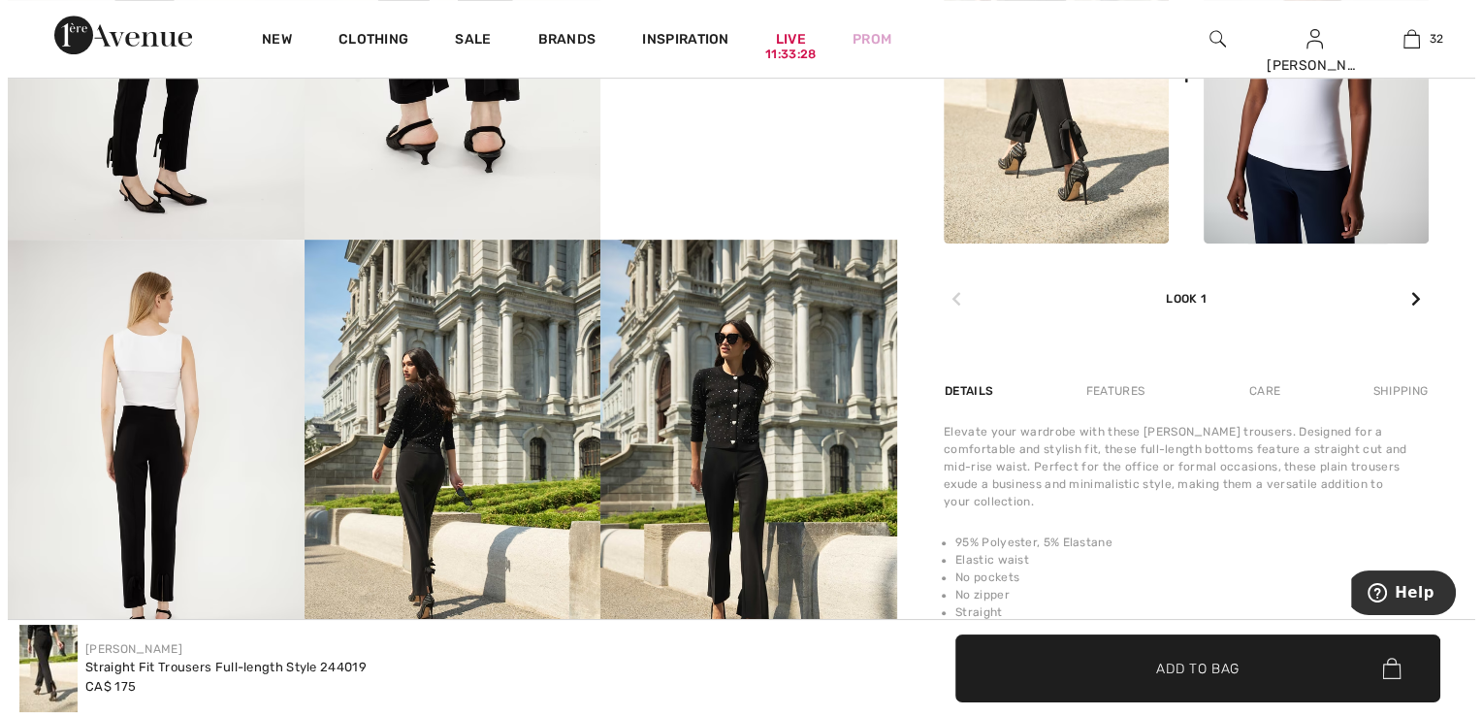
scroll to position [998, 0]
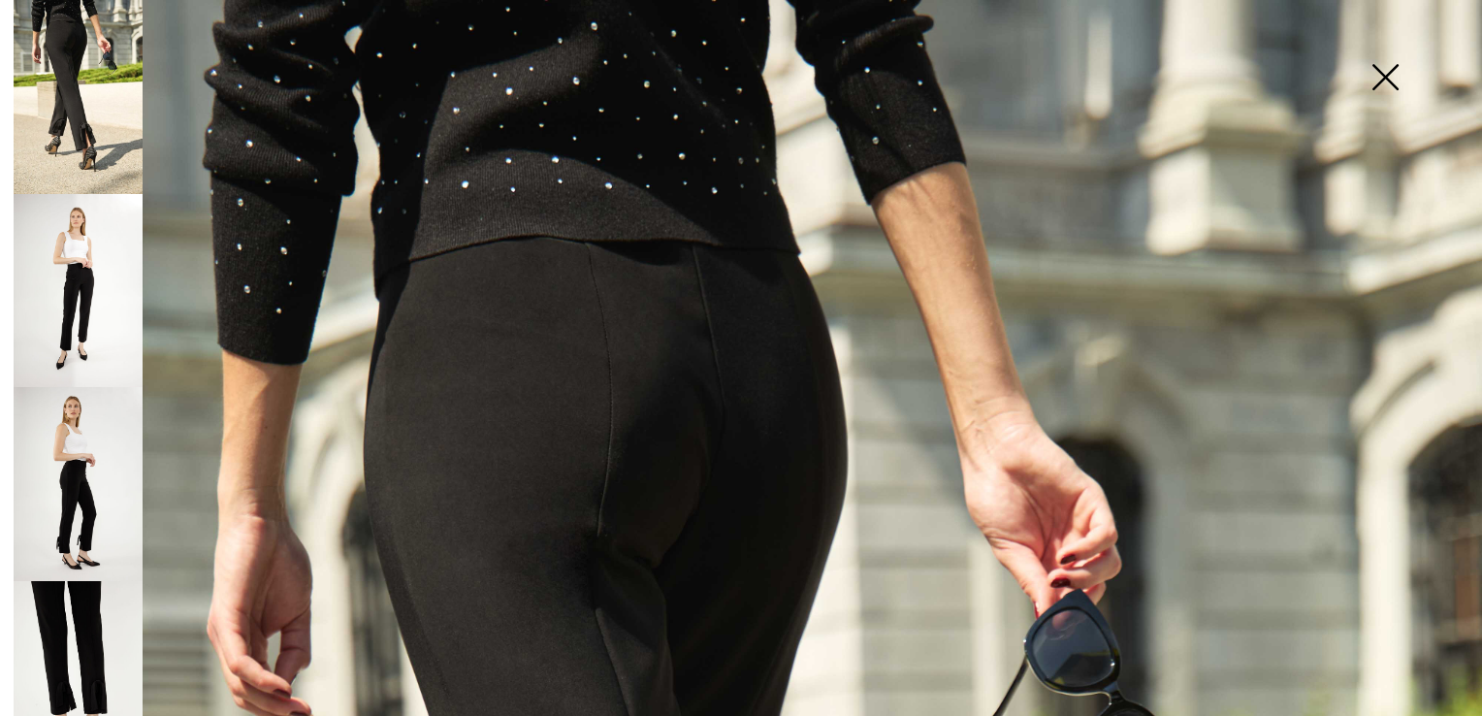
click at [1373, 80] on img at bounding box center [1384, 79] width 97 height 100
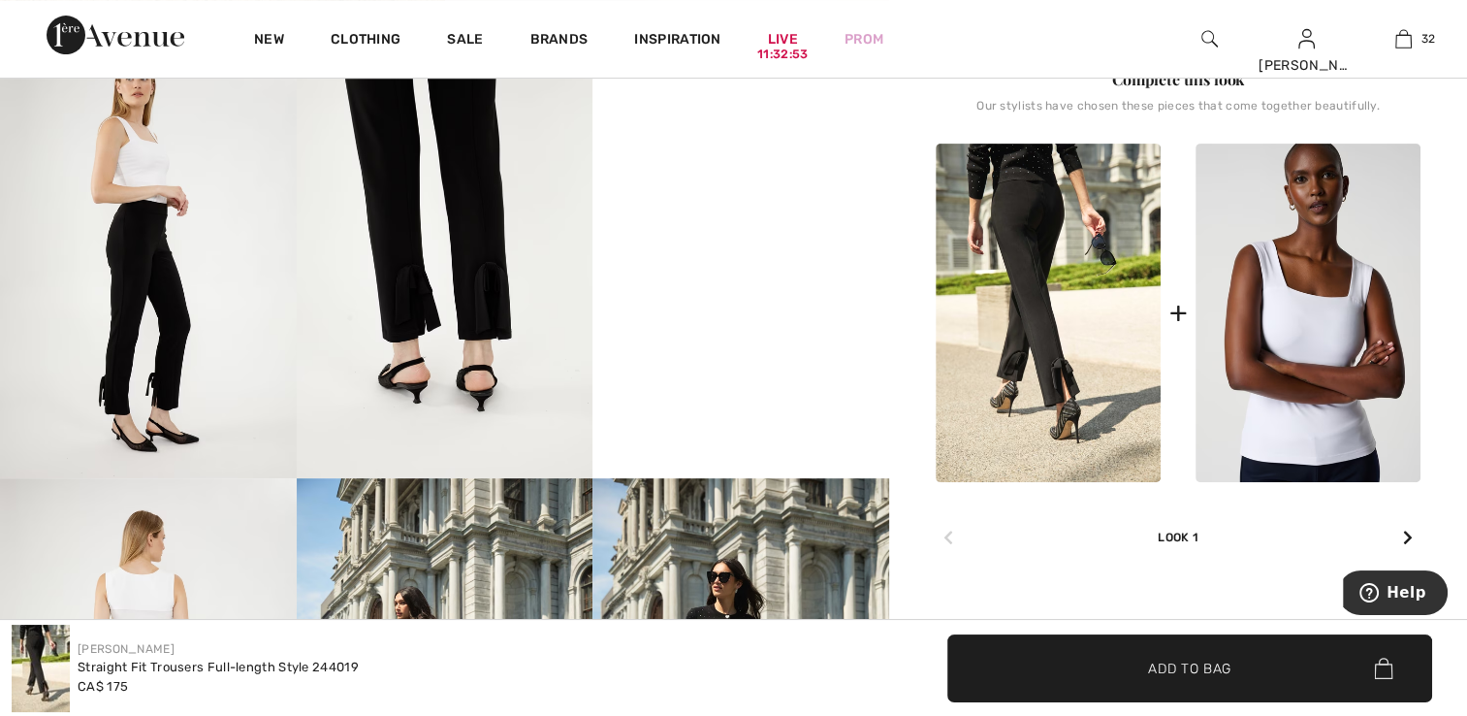
scroll to position [676, 0]
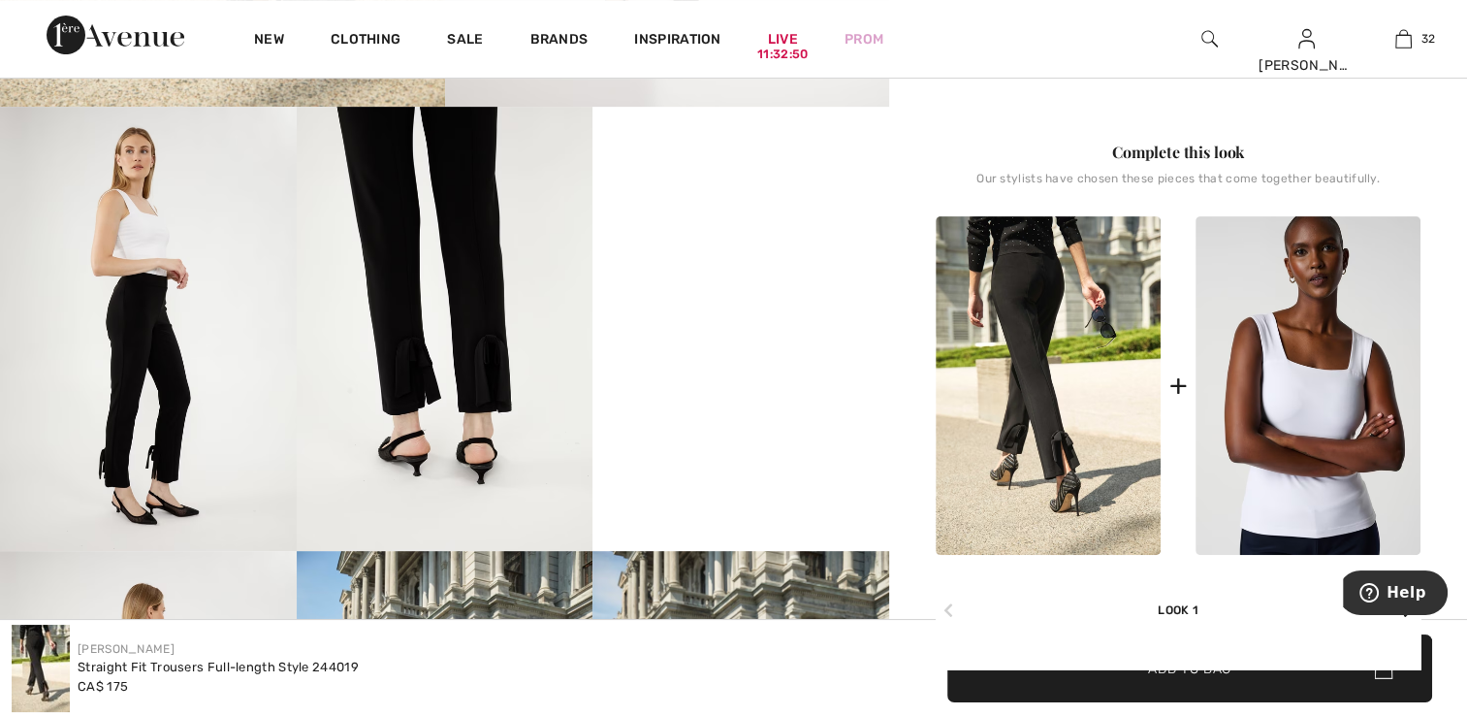
click at [1278, 369] on img at bounding box center [1308, 385] width 225 height 338
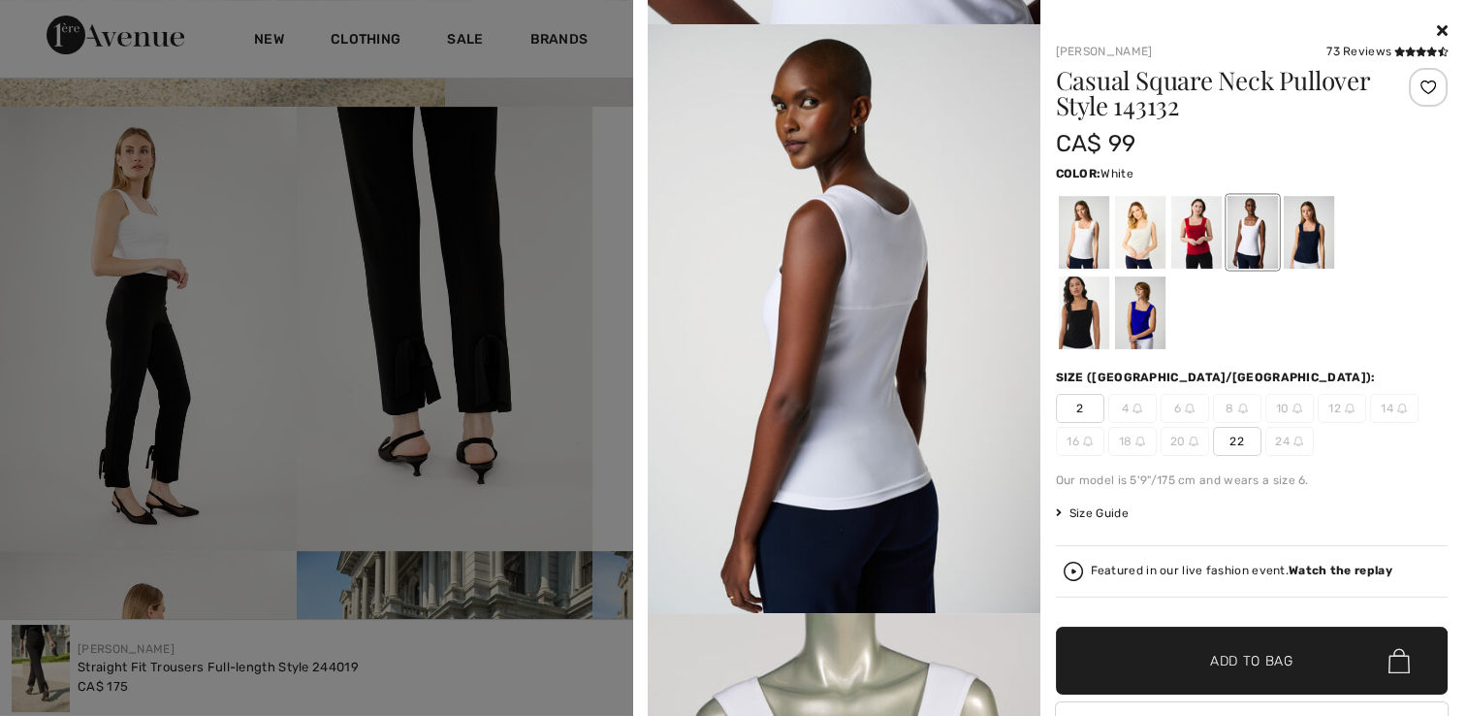
scroll to position [1644, 0]
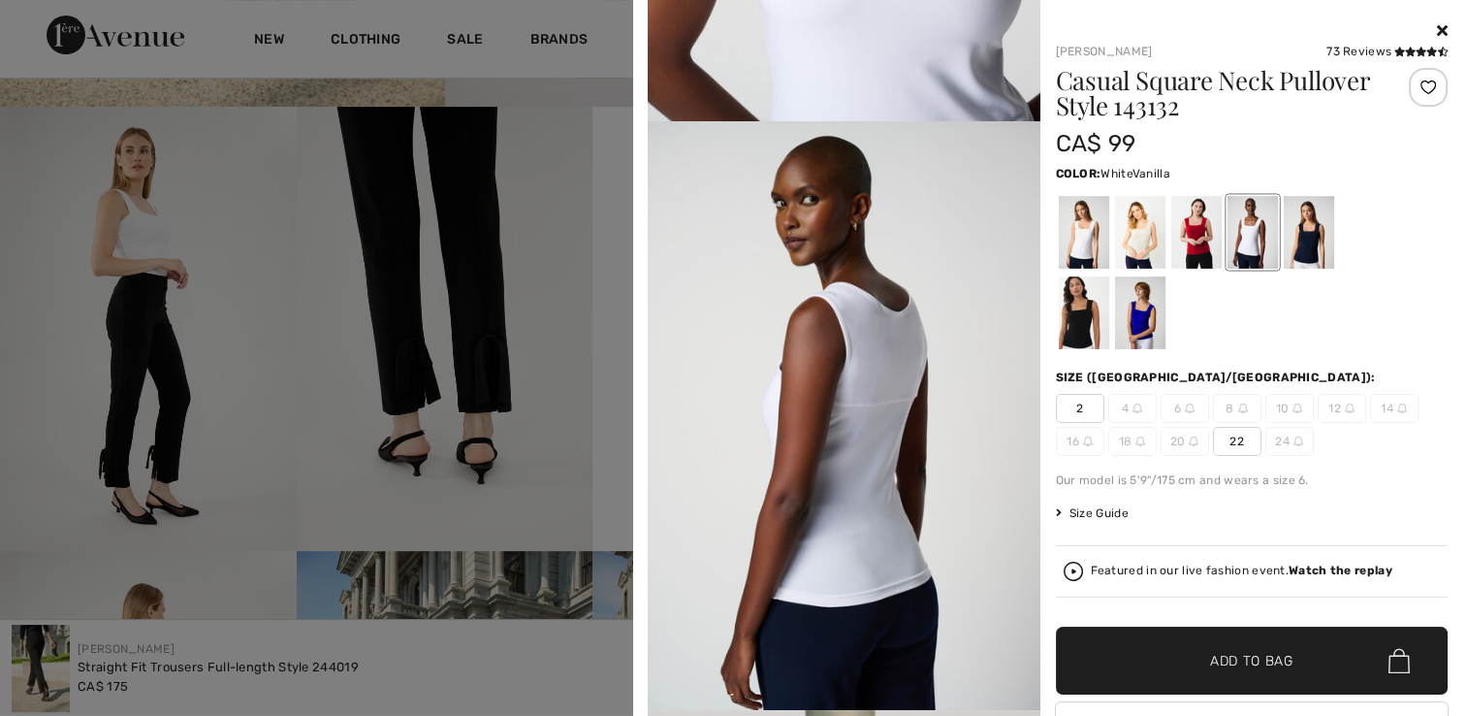
click at [1078, 234] on div at bounding box center [1083, 232] width 50 height 73
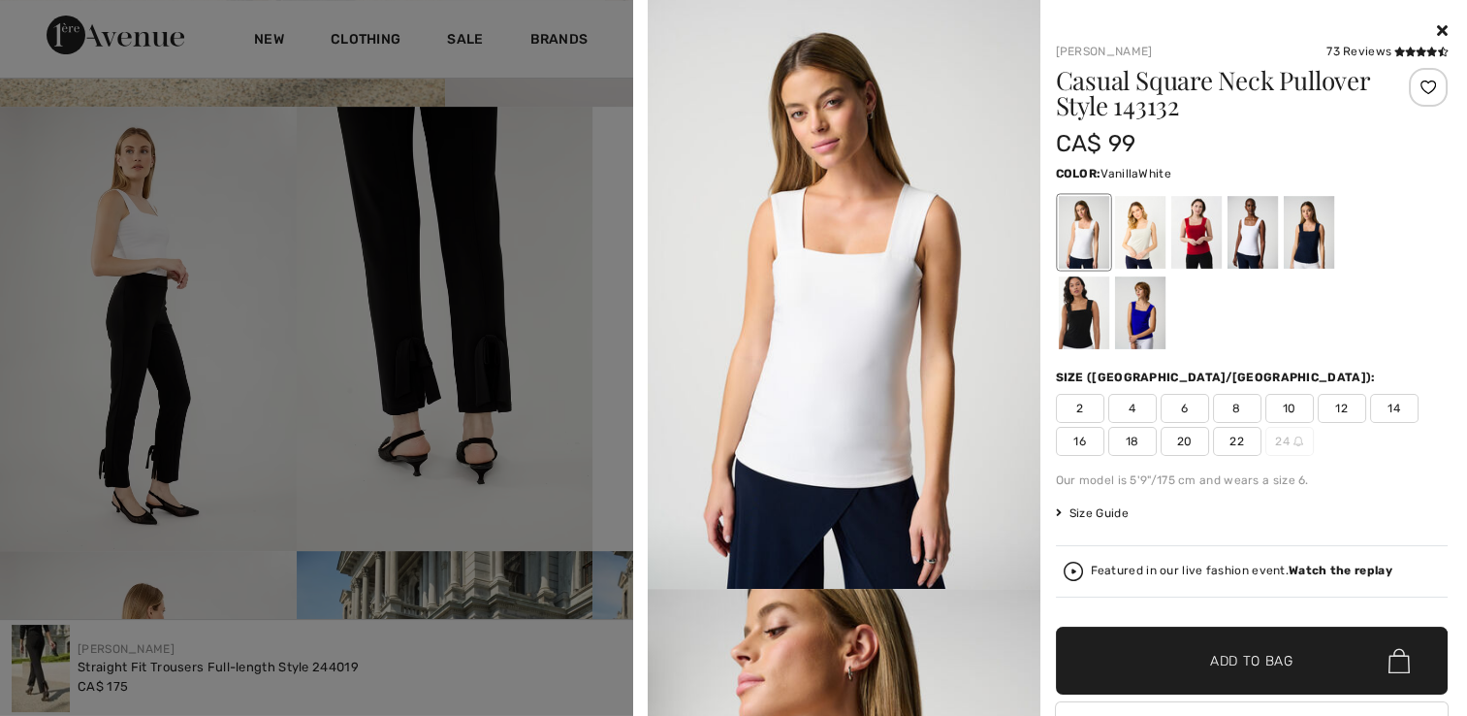
click at [1241, 250] on div at bounding box center [1252, 232] width 50 height 73
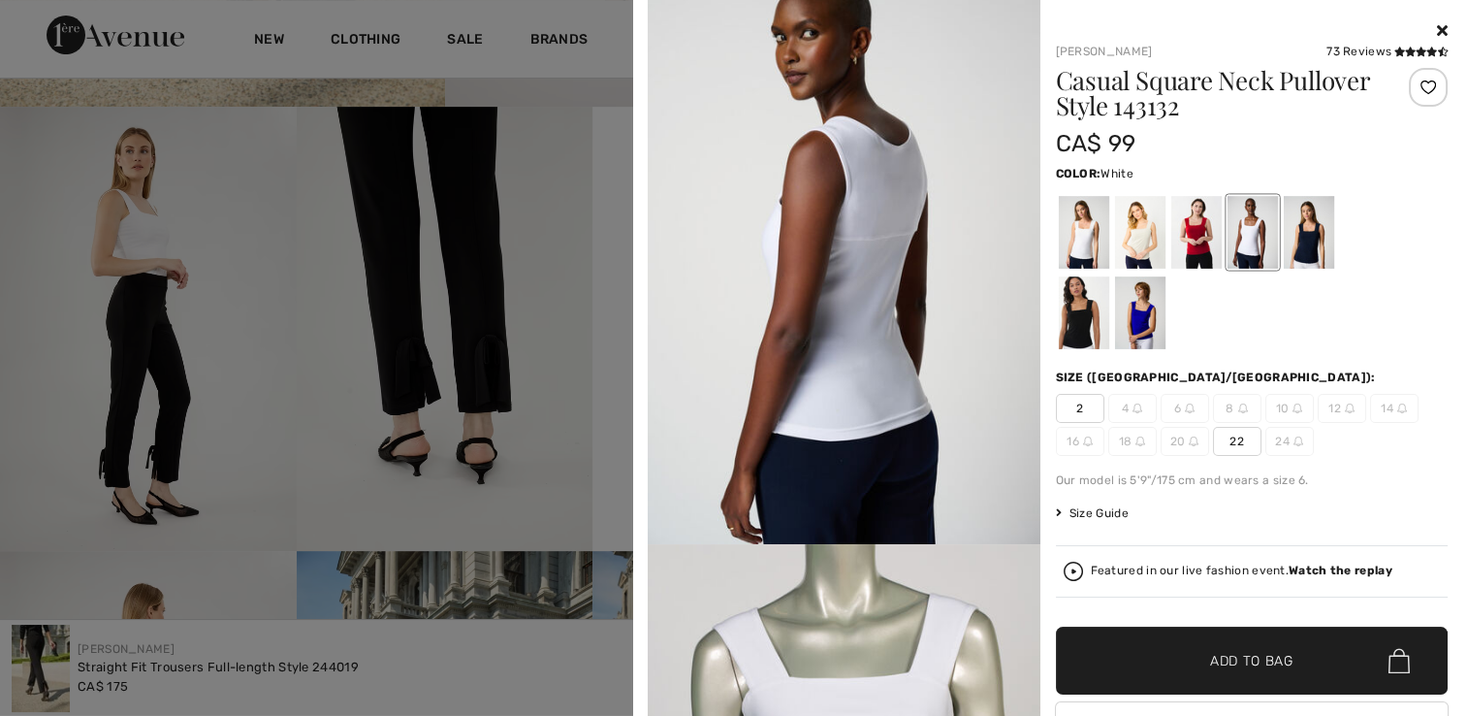
scroll to position [1842, 0]
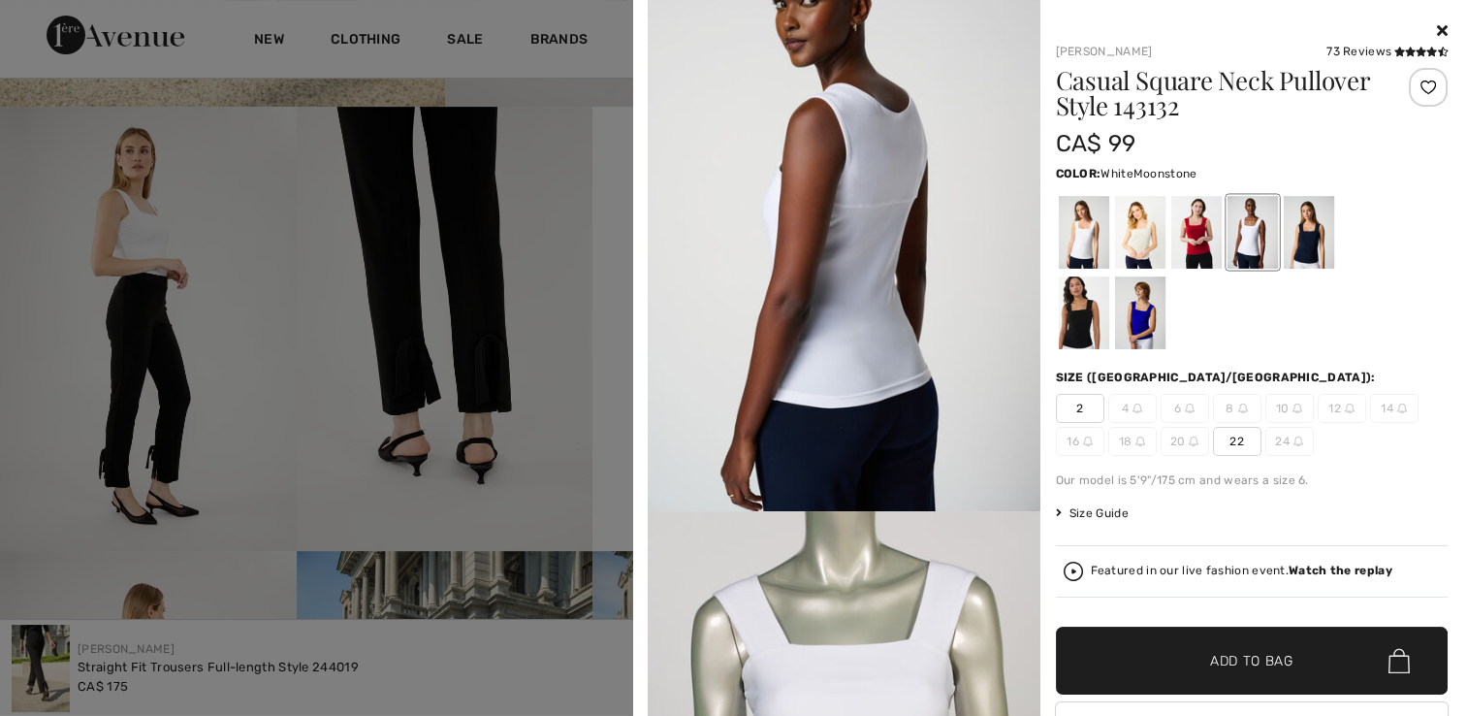
click at [1125, 245] on div at bounding box center [1139, 232] width 50 height 73
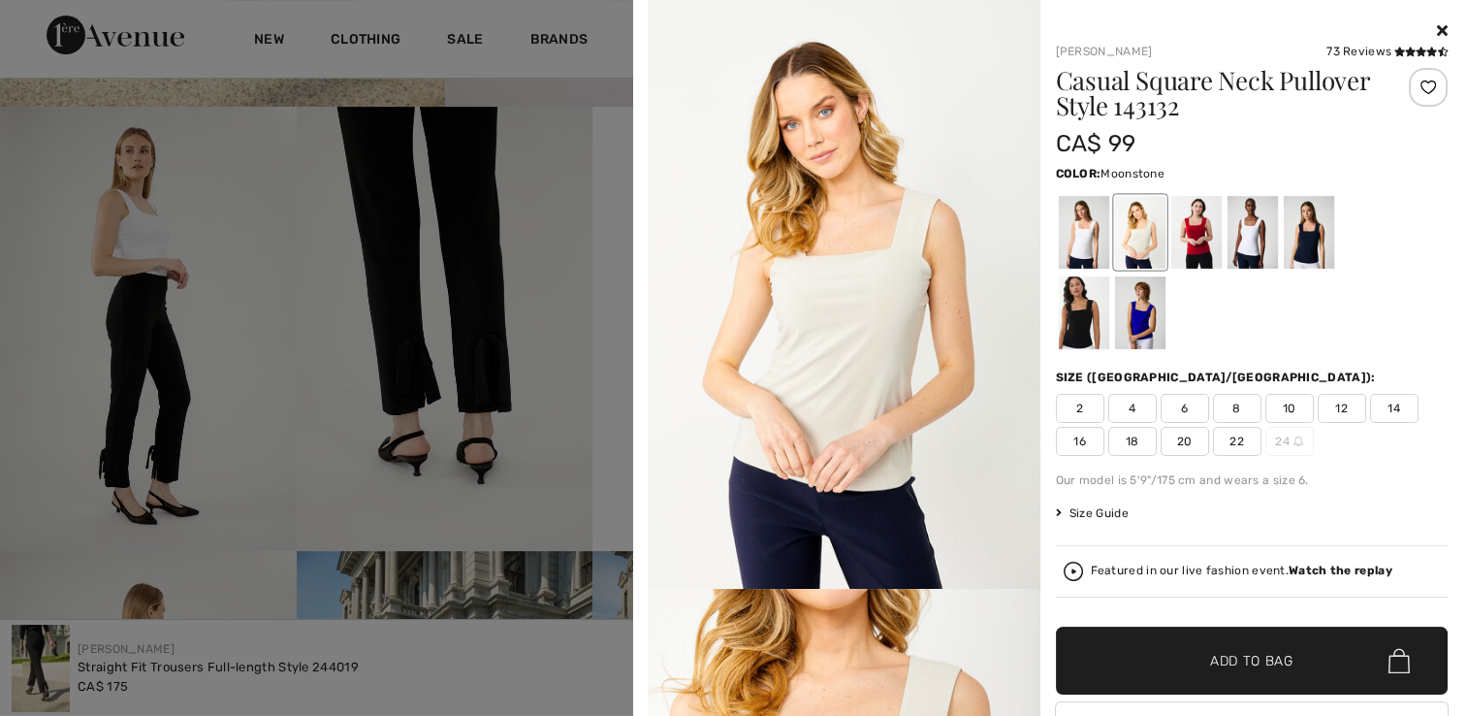
click at [609, 180] on div at bounding box center [733, 358] width 1467 height 716
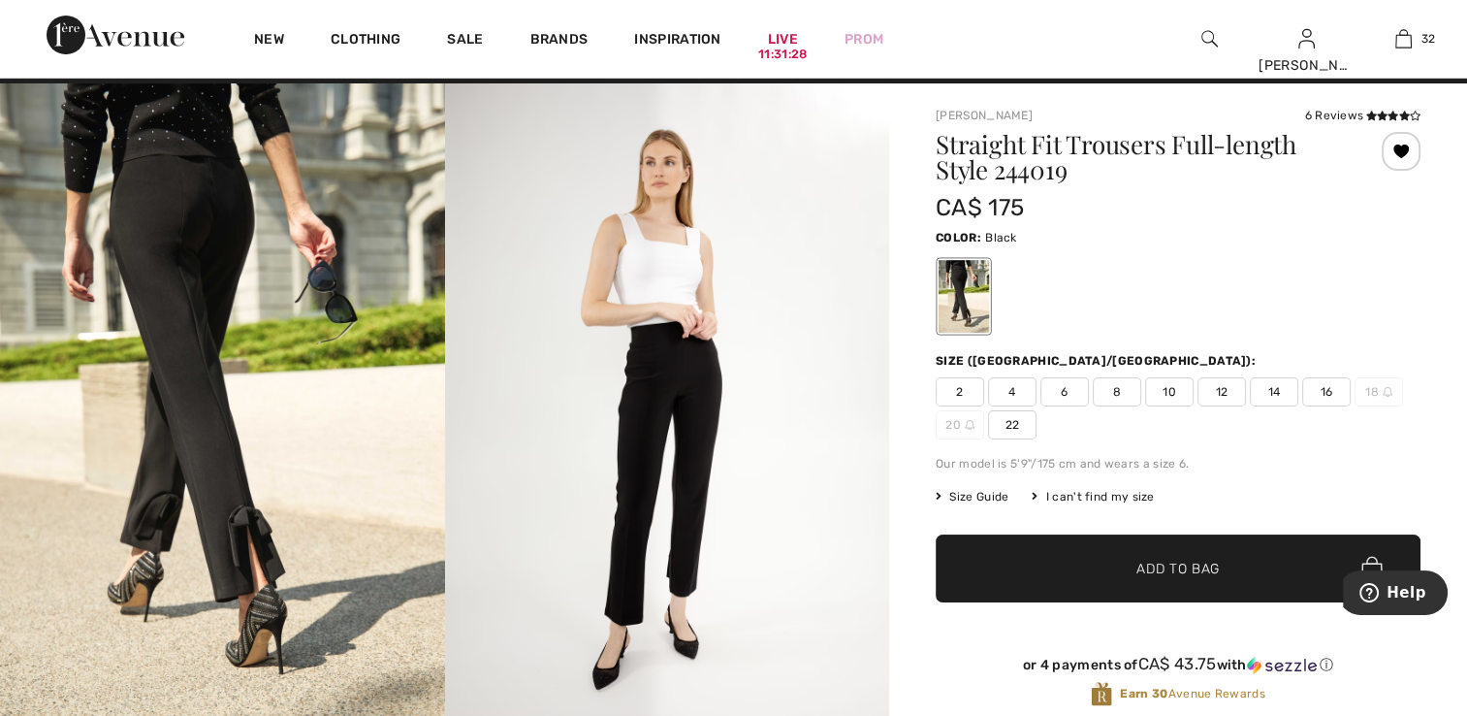
scroll to position [0, 0]
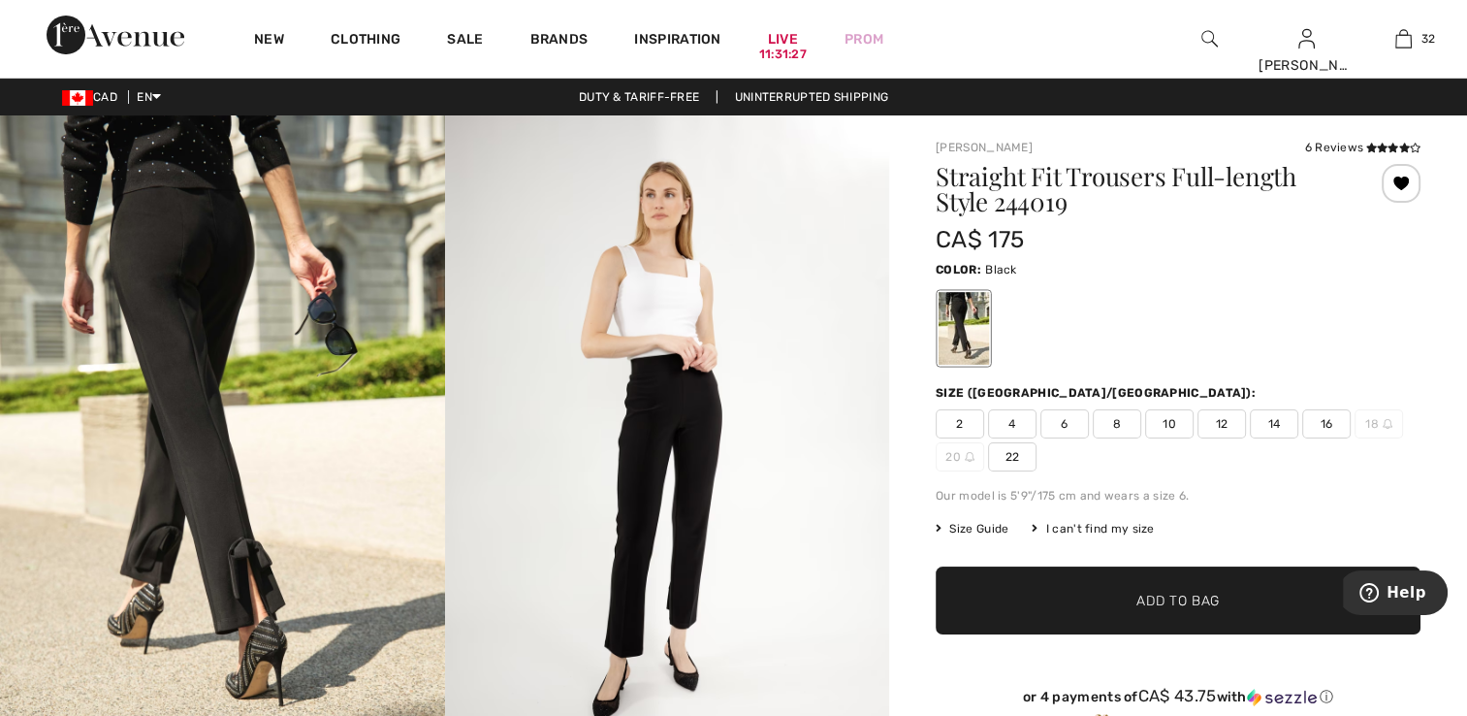
click at [295, 322] on img at bounding box center [222, 448] width 445 height 667
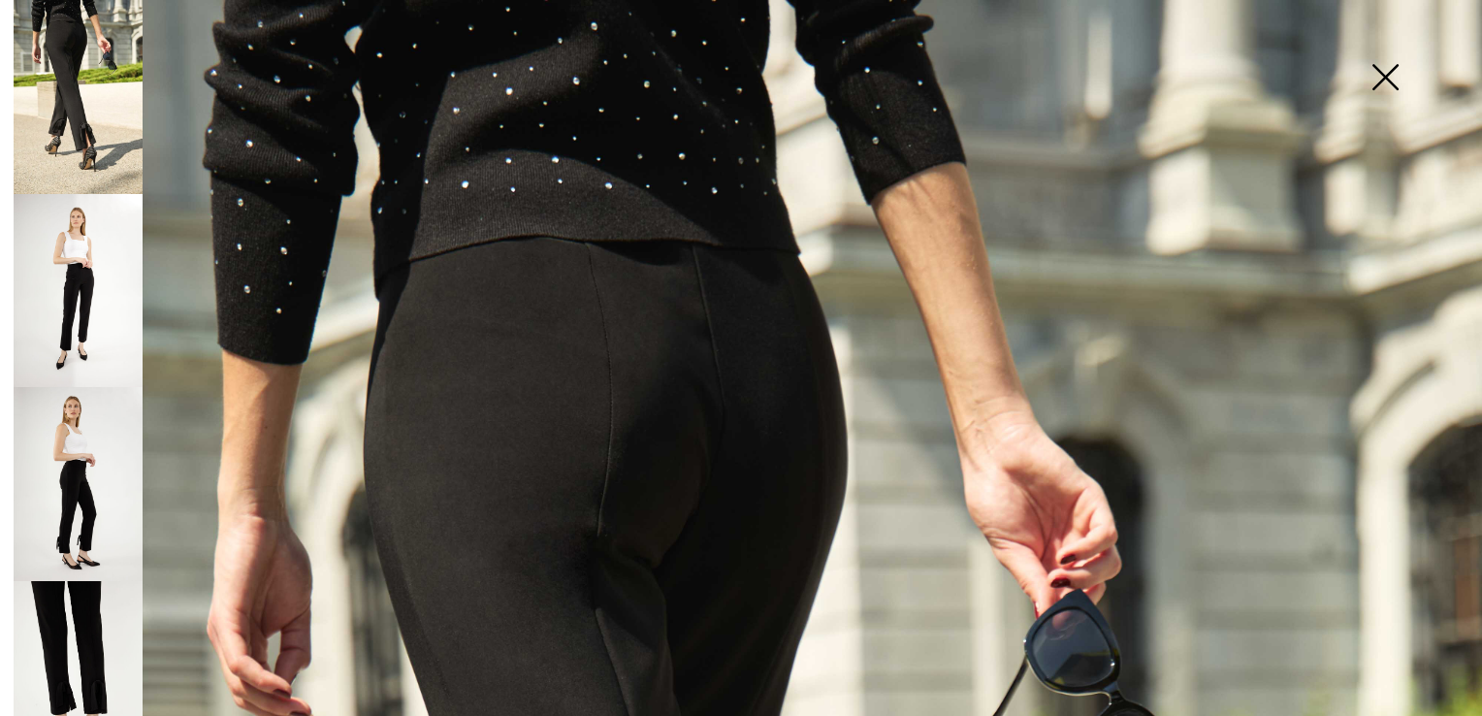
click at [1381, 74] on img at bounding box center [1384, 79] width 97 height 100
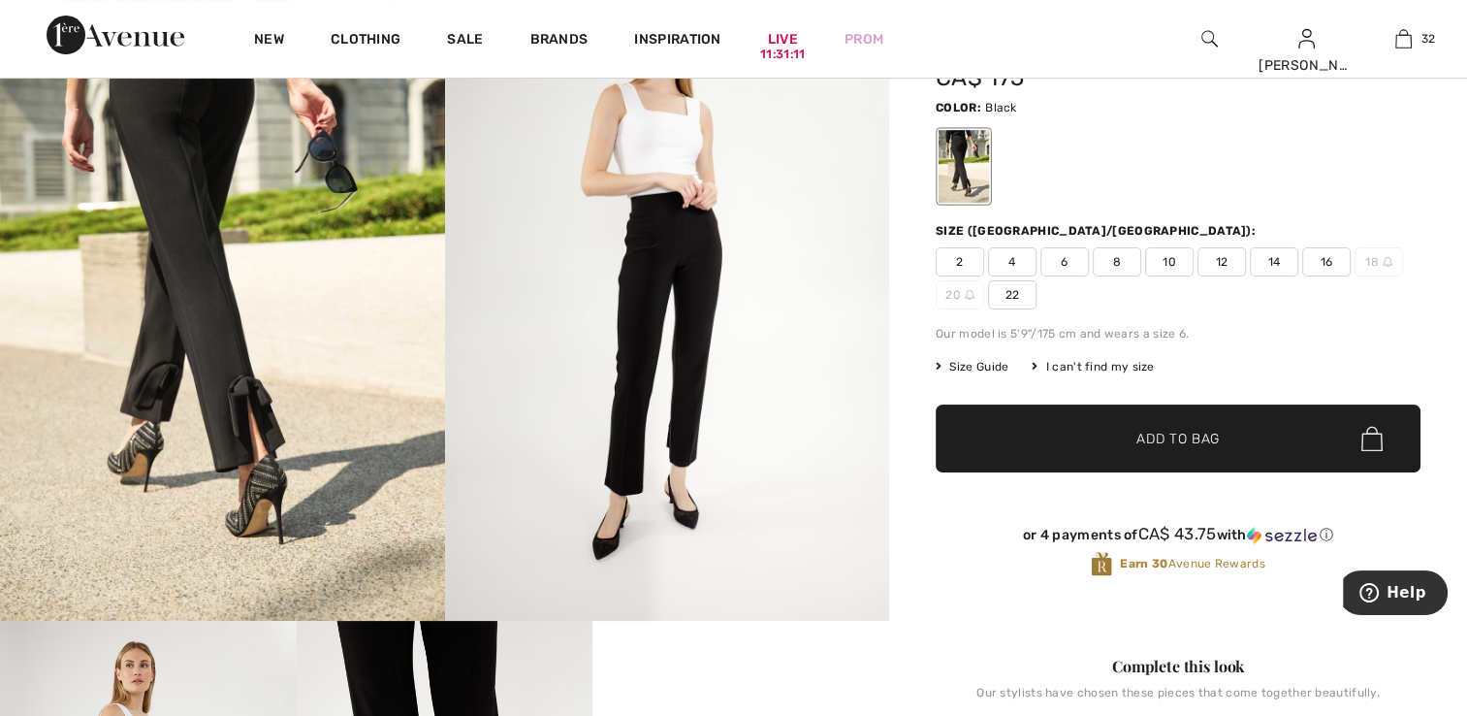
scroll to position [194, 0]
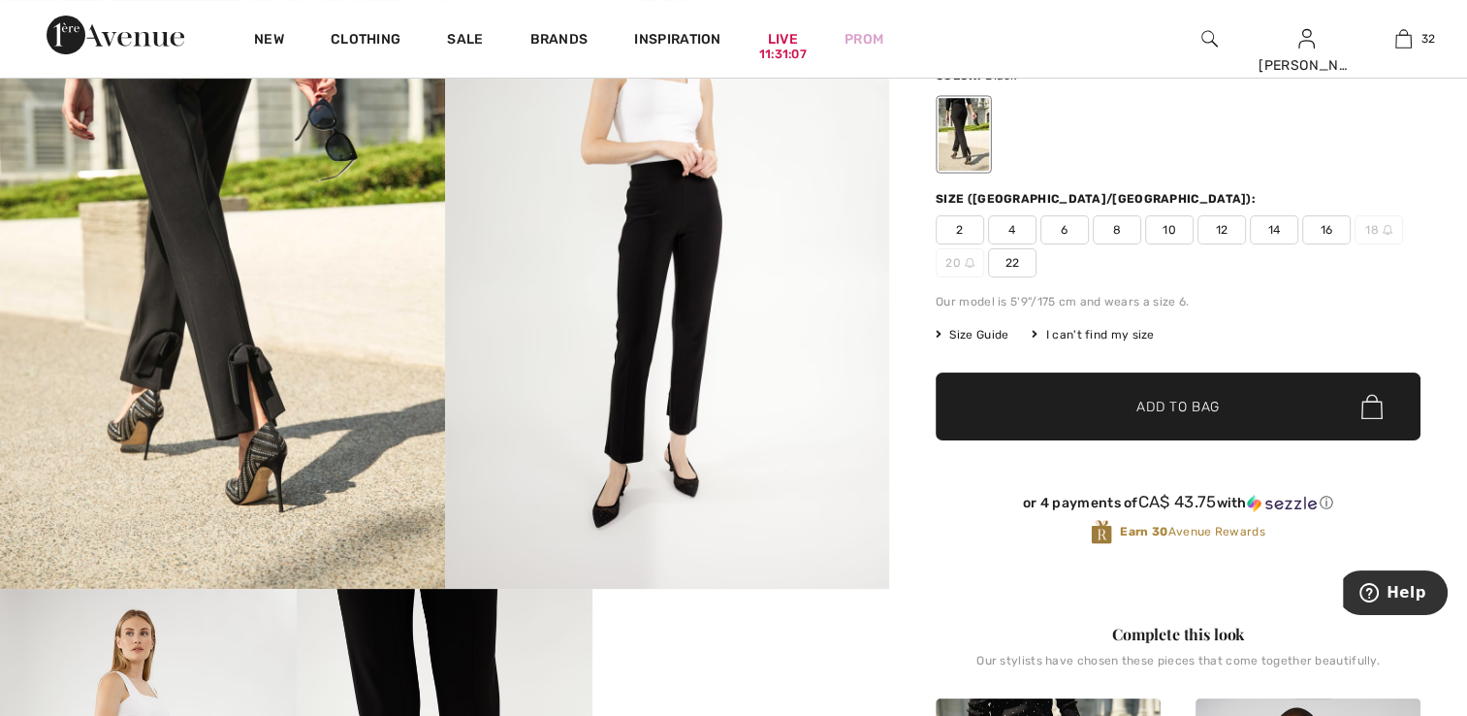
click at [953, 222] on span "2" at bounding box center [960, 229] width 48 height 29
click at [1172, 406] on span "Add to Bag" at bounding box center [1178, 407] width 83 height 20
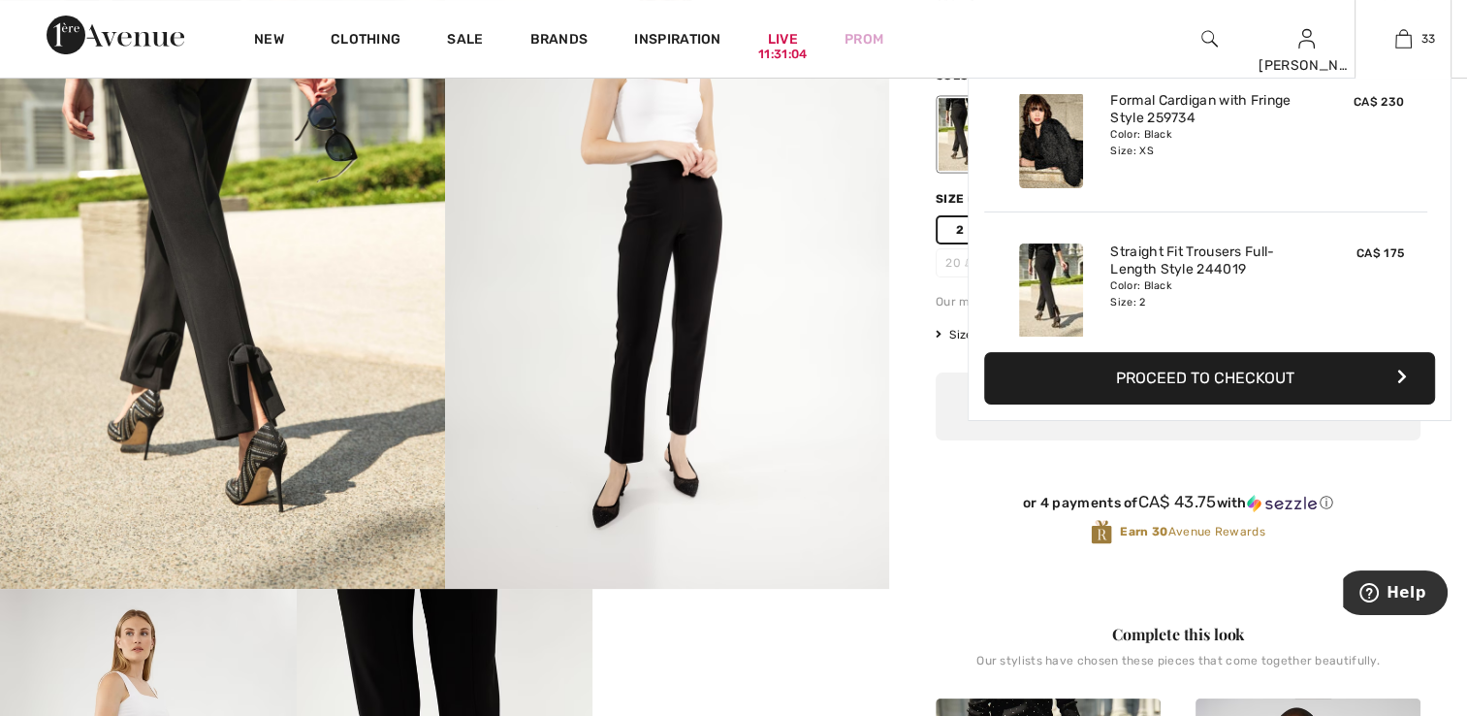
scroll to position [4743, 0]
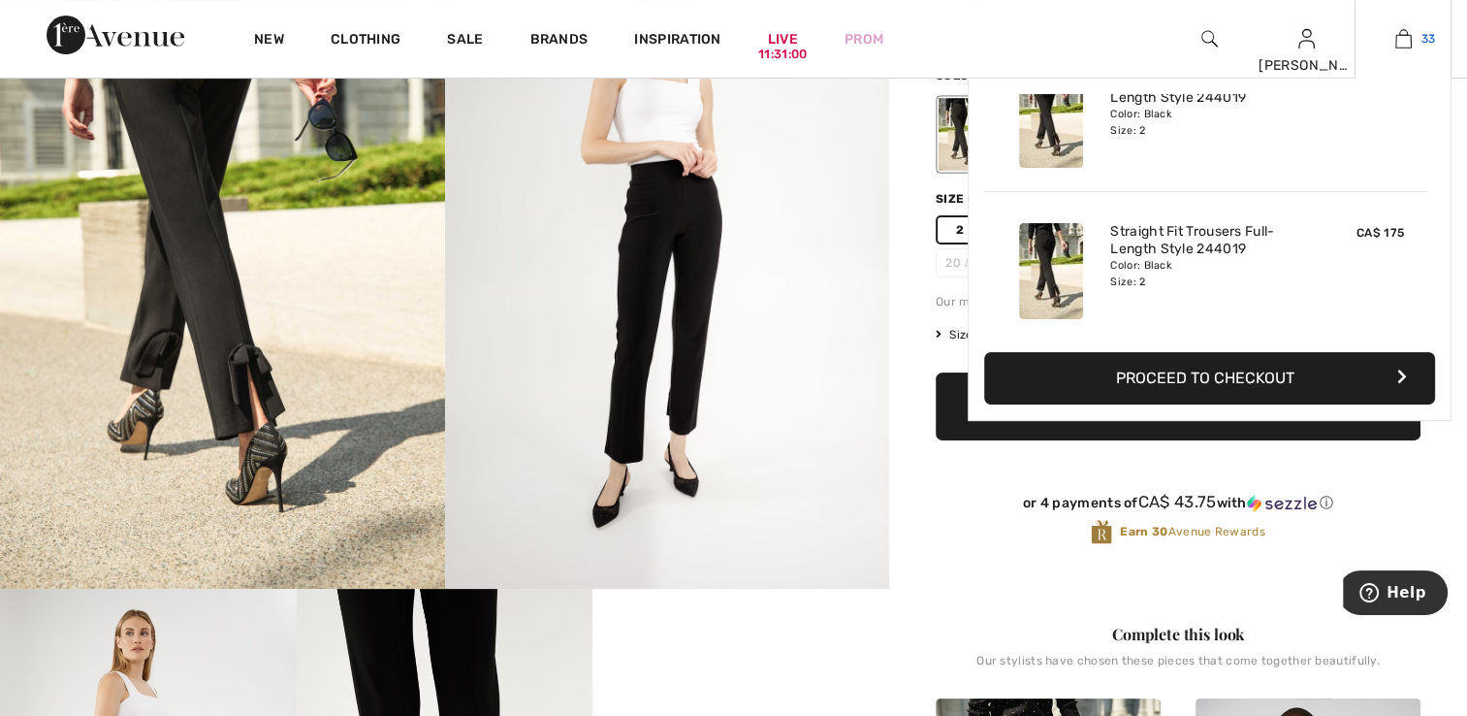
click at [1410, 40] on img at bounding box center [1403, 38] width 16 height 23
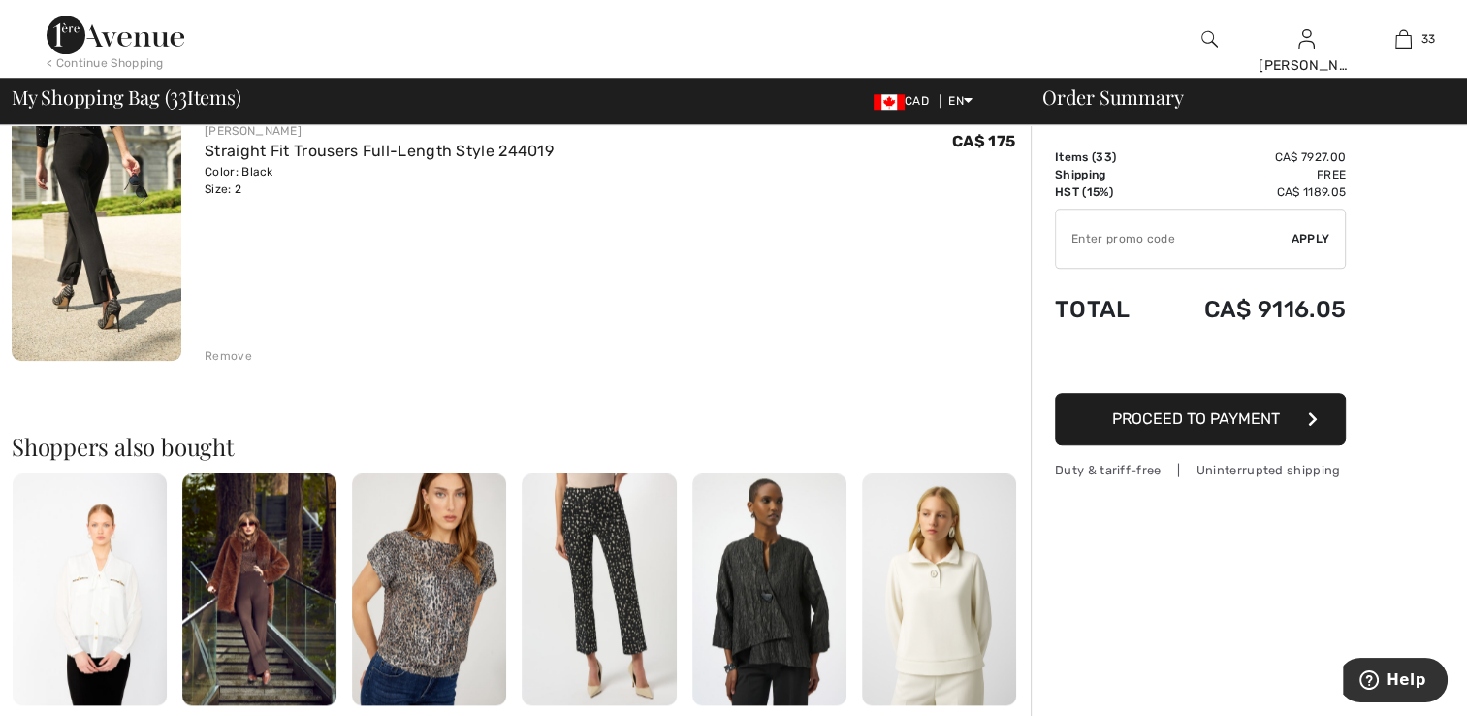
scroll to position [9019, 0]
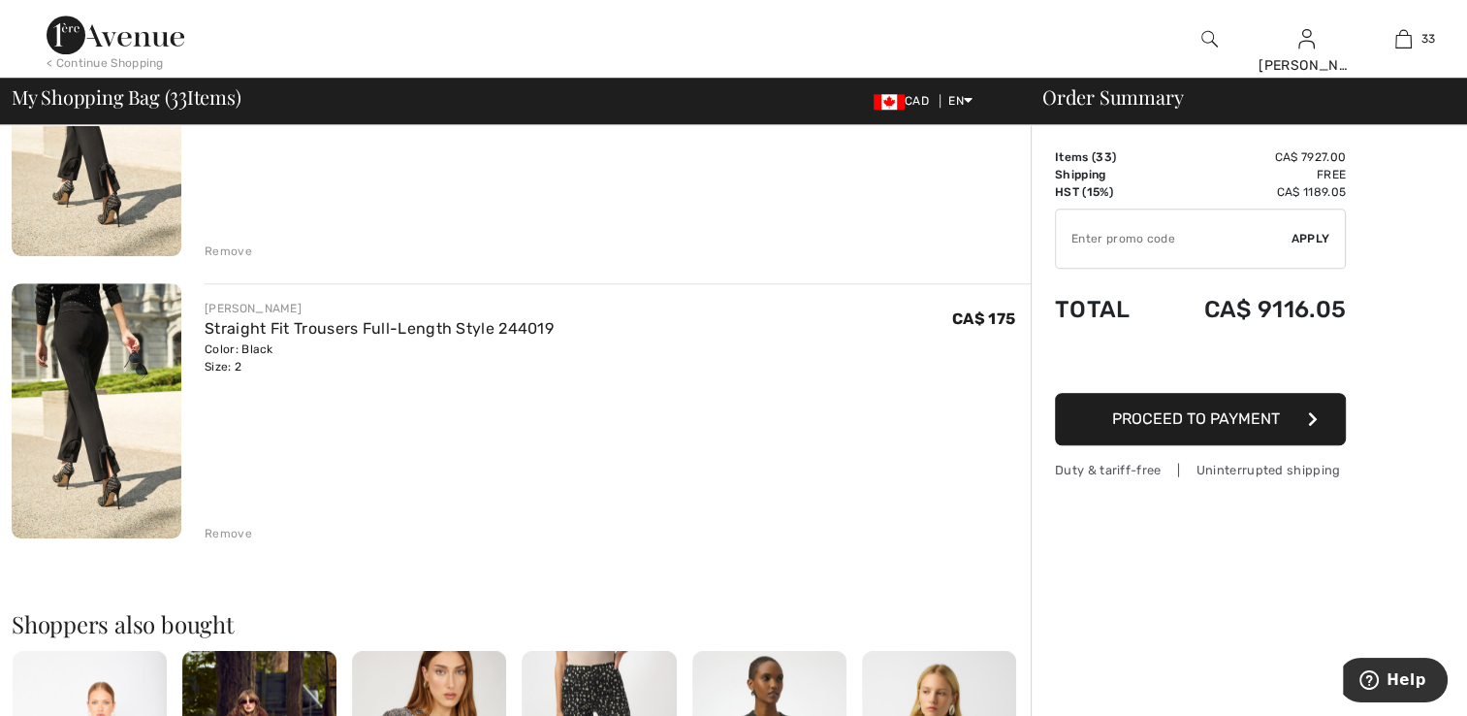
click at [228, 533] on div "Remove" at bounding box center [229, 533] width 48 height 17
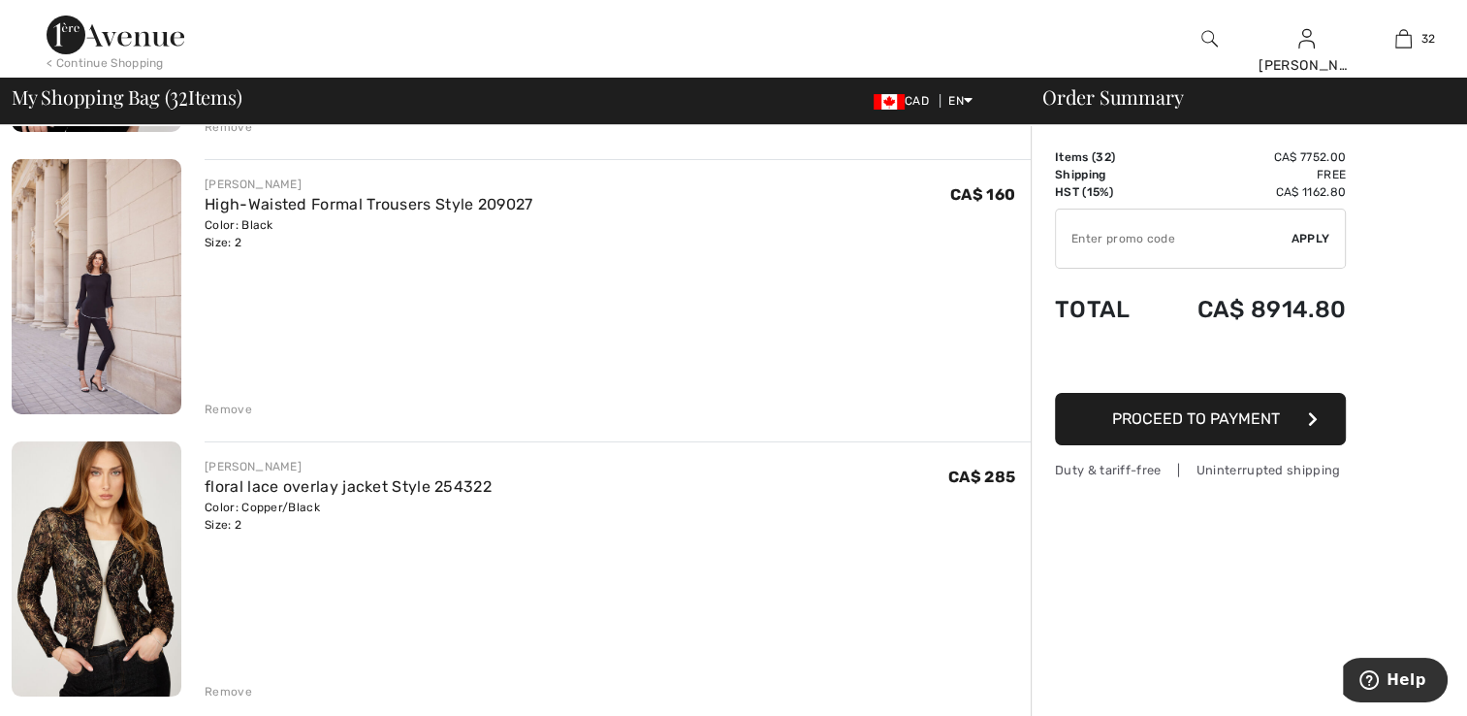
scroll to position [7273, 0]
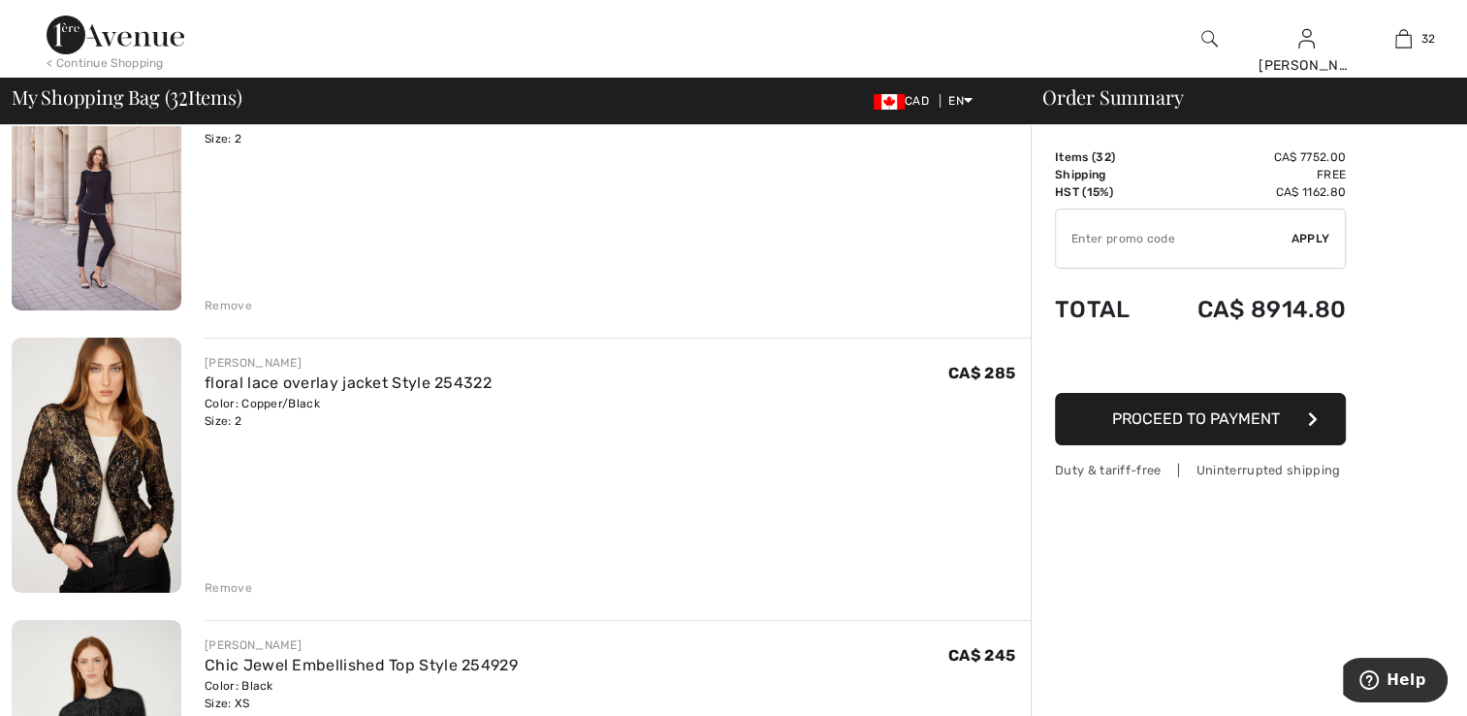
click at [116, 438] on img at bounding box center [97, 464] width 170 height 255
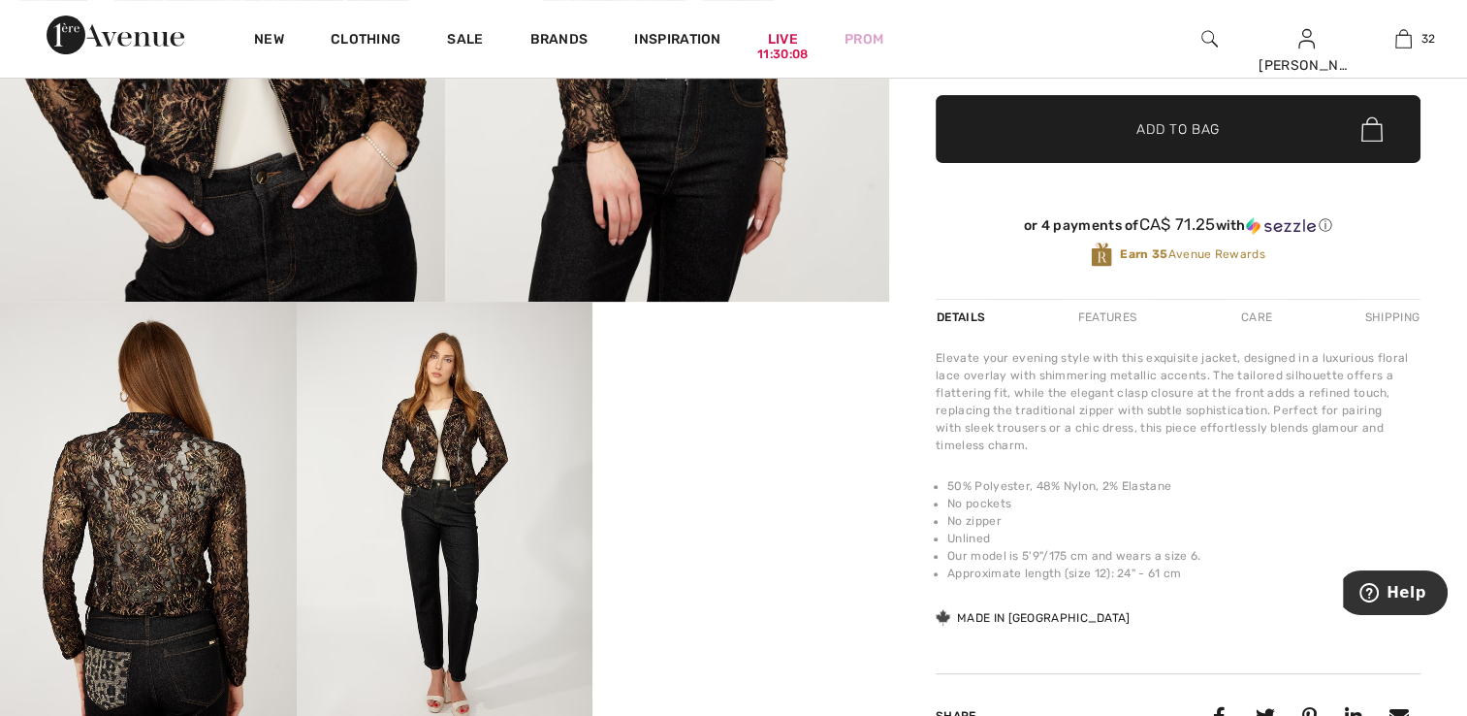
scroll to position [485, 0]
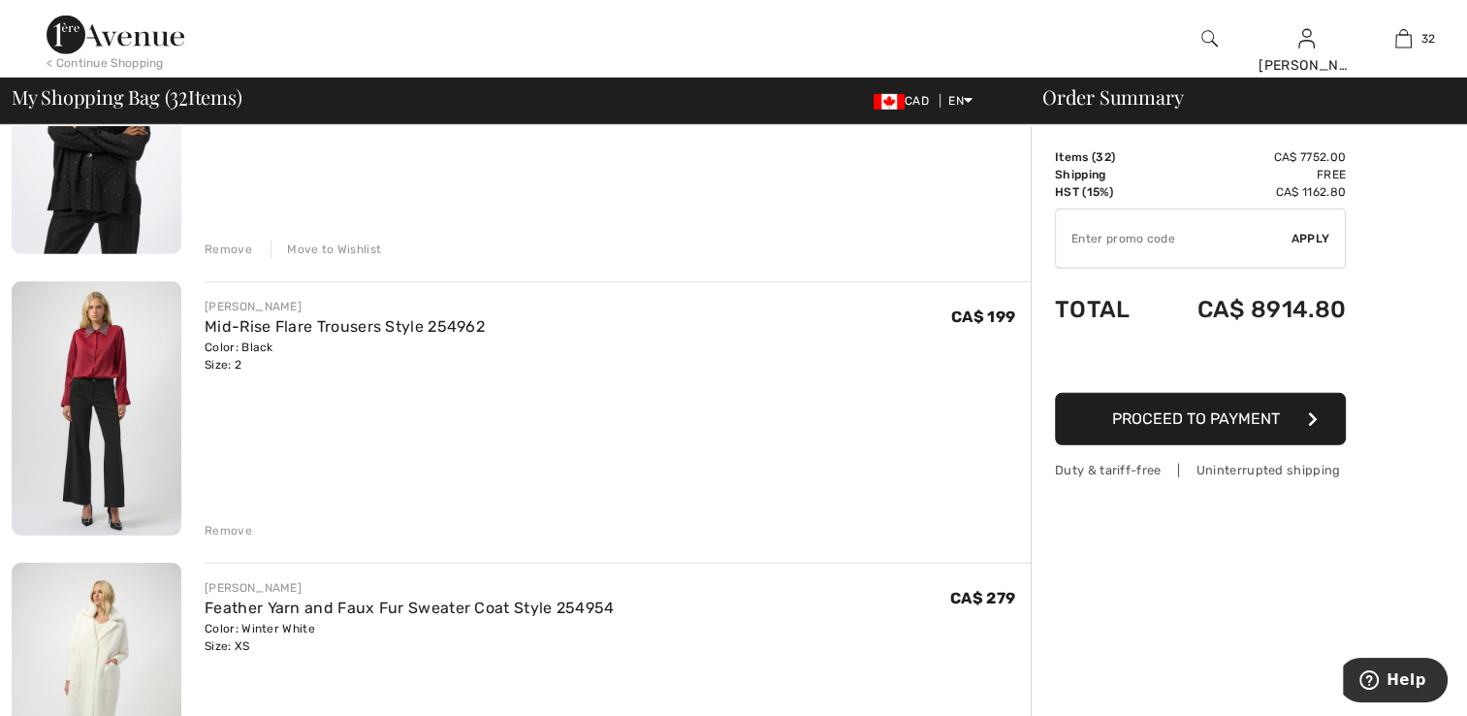
scroll to position [6012, 0]
